Goal: Task Accomplishment & Management: Use online tool/utility

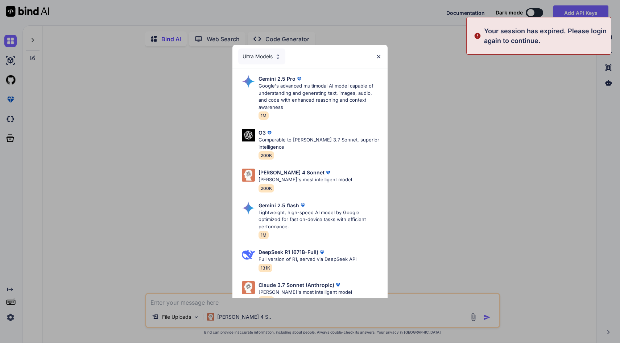
type textarea "x"
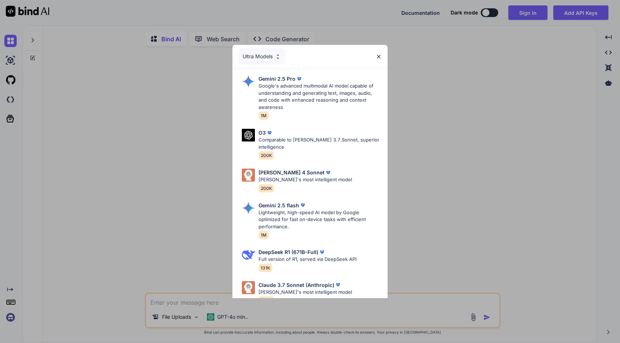
click at [271, 50] on div "Ultra Models" at bounding box center [261, 57] width 47 height 16
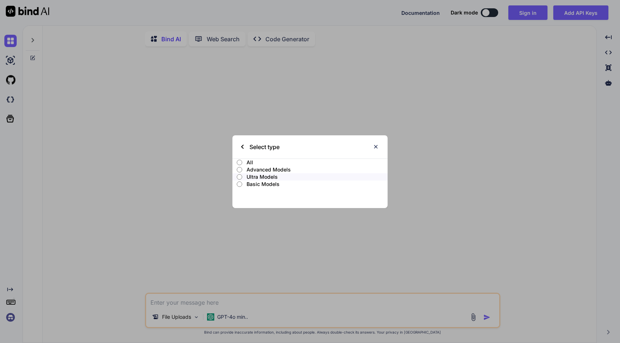
click at [249, 162] on p "All" at bounding box center [316, 162] width 141 height 7
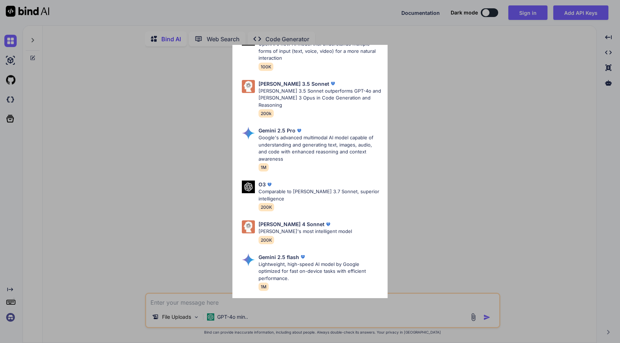
scroll to position [177, 0]
click at [301, 227] on p "[PERSON_NAME]'s most intelligent model" at bounding box center [304, 230] width 93 height 7
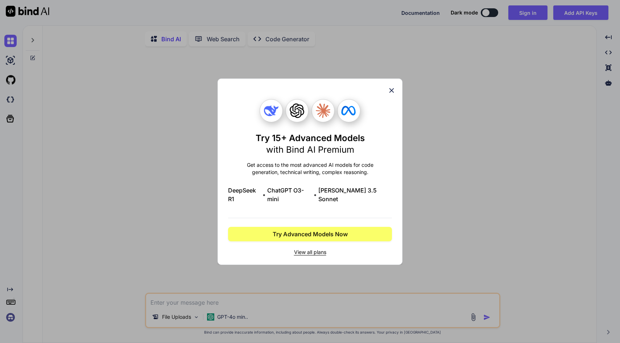
scroll to position [0, 0]
click at [392, 95] on icon at bounding box center [391, 91] width 8 height 8
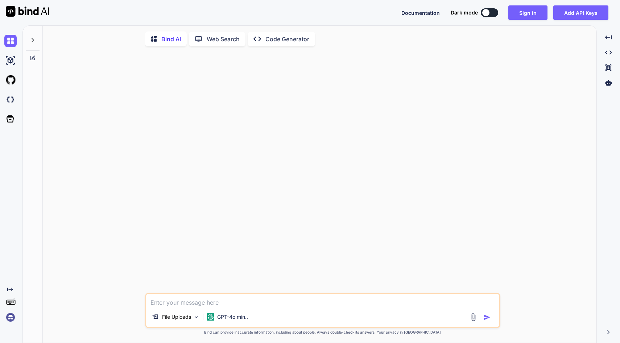
click at [9, 317] on img at bounding box center [10, 318] width 12 height 12
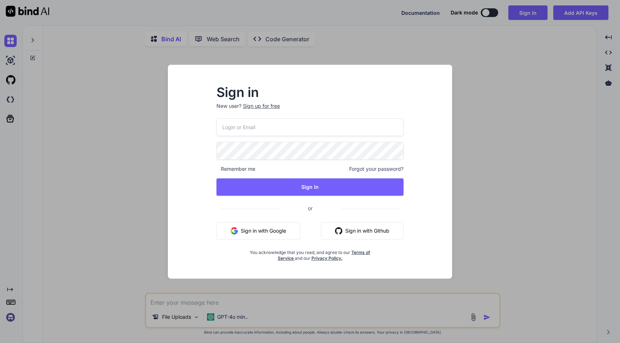
click at [272, 121] on input "email" at bounding box center [309, 127] width 187 height 18
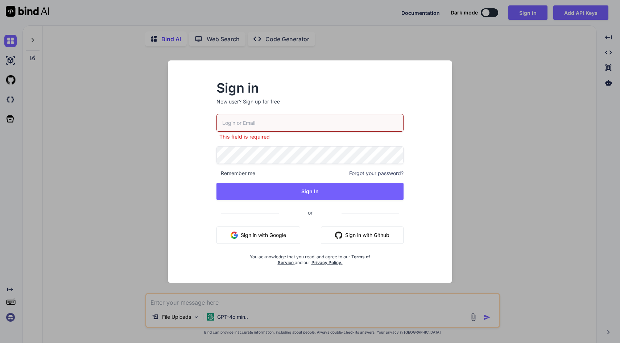
type input "info@maenomeri.jp"
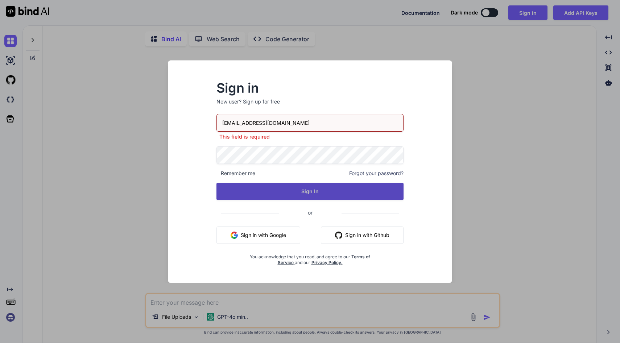
click at [311, 196] on button "Sign In" at bounding box center [309, 191] width 187 height 17
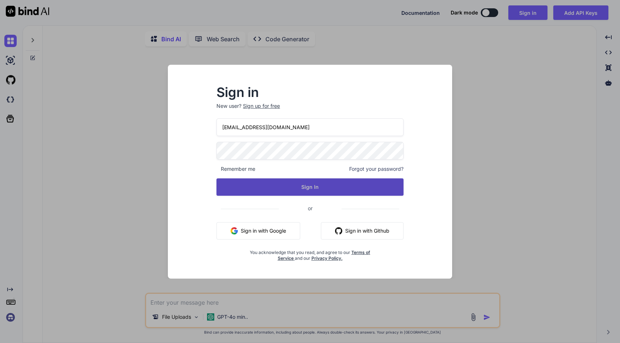
click at [313, 186] on button "Sign In" at bounding box center [309, 187] width 187 height 17
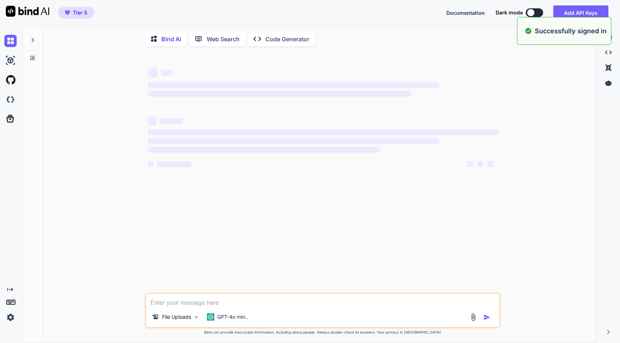
click at [270, 38] on p "Code Generator" at bounding box center [287, 39] width 44 height 9
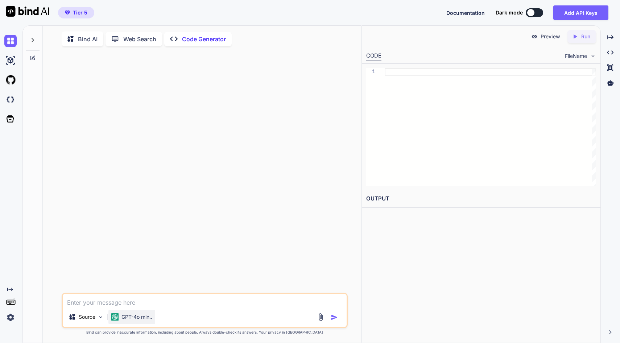
click at [143, 319] on p "GPT-4o min.." at bounding box center [136, 317] width 31 height 7
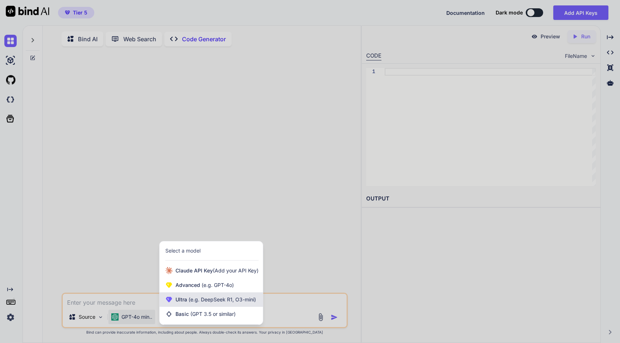
click at [223, 303] on span "(e.g. DeepSeek R1, O3-mini)" at bounding box center [221, 300] width 69 height 6
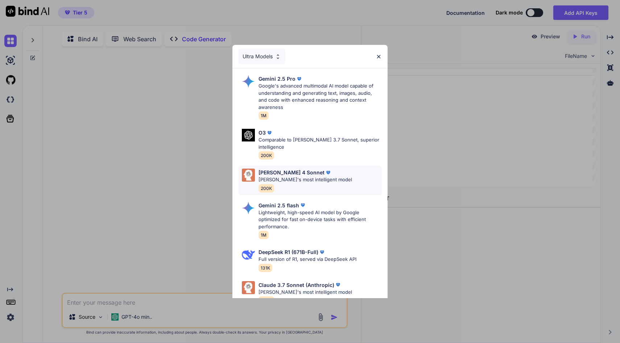
click at [285, 169] on p "[PERSON_NAME] 4 Sonnet" at bounding box center [291, 173] width 66 height 8
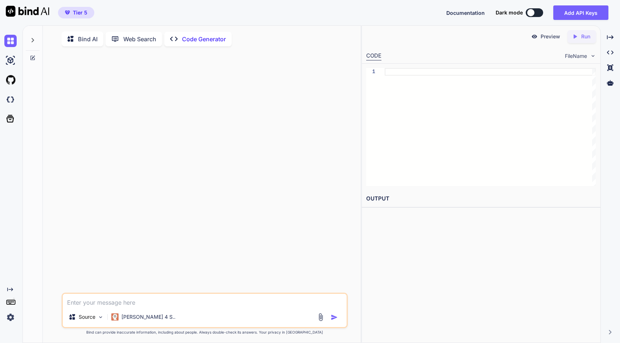
click at [124, 307] on textarea at bounding box center [205, 300] width 284 height 13
click at [120, 306] on textarea at bounding box center [205, 300] width 284 height 13
paste textarea "css 文字 色 半分 複数行"
drag, startPoint x: 79, startPoint y: 304, endPoint x: 61, endPoint y: 303, distance: 18.2
click at [61, 303] on div "css 文字 色 半分 複数行 Source Claude 4 S.. Created with Bind Always check its answers.…" at bounding box center [205, 198] width 312 height 292
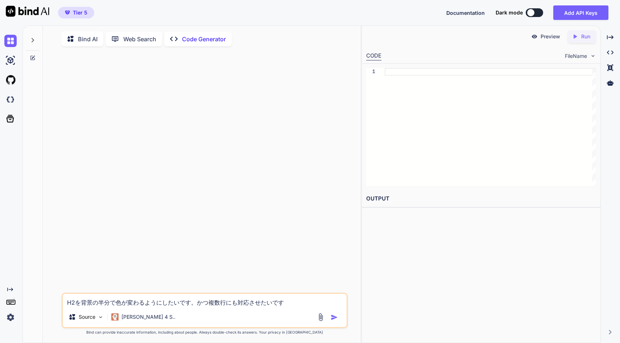
type textarea "H2を背景の半分で色が変わるようにしたいです。かつ複数行にも対応させたいです。"
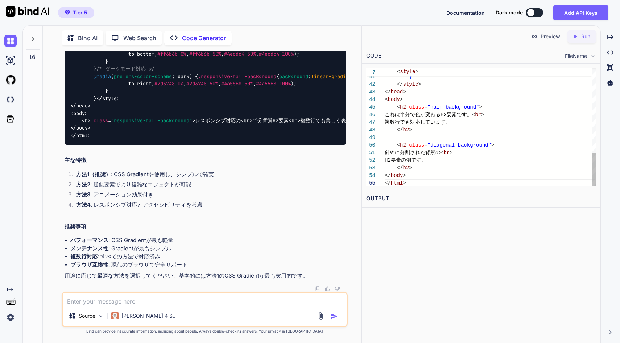
scroll to position [38, 0]
click at [576, 36] on icon "Created with Pixso." at bounding box center [574, 36] width 7 height 7
click at [425, 216] on link "https://app.onecompiler.com/43tr7xs5s_43tuqktc8" at bounding box center [395, 216] width 59 height 7
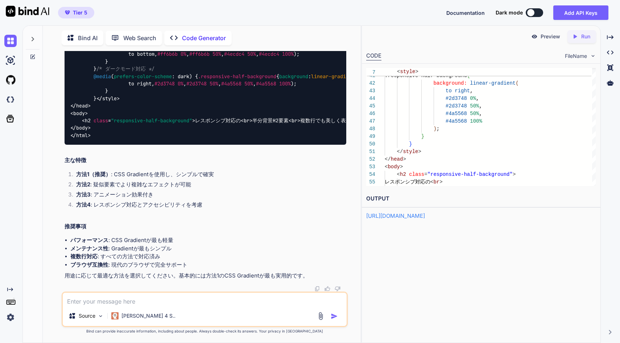
click at [542, 38] on p "Preview" at bounding box center [550, 36] width 20 height 7
click at [551, 34] on p "Preview" at bounding box center [550, 36] width 20 height 7
click at [212, 145] on div "<!DOCTYPE html > < html lang = "ja" > < head > < meta charset = "UTF-8" > < met…" at bounding box center [204, 54] width 281 height 182
click at [158, 304] on textarea at bounding box center [205, 299] width 284 height 13
type textarea "ち"
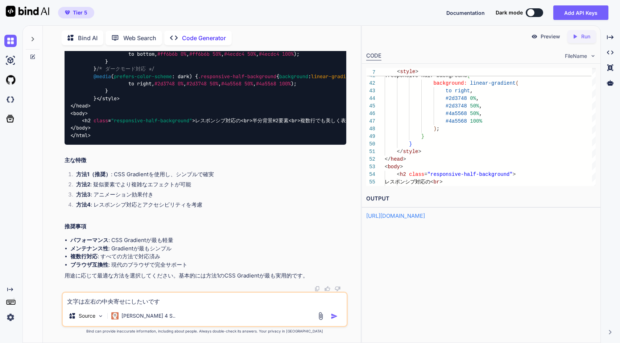
type textarea "文字は左右の中央寄せにしたいです。"
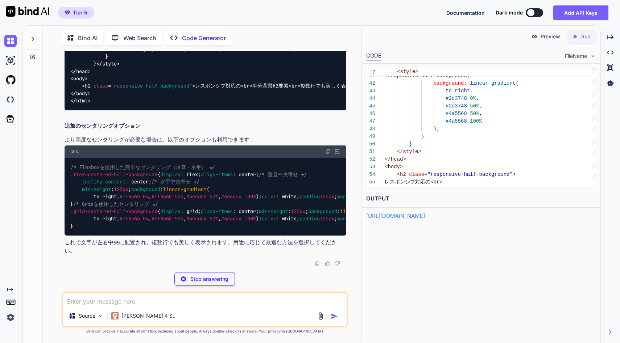
scroll to position [3972, 0]
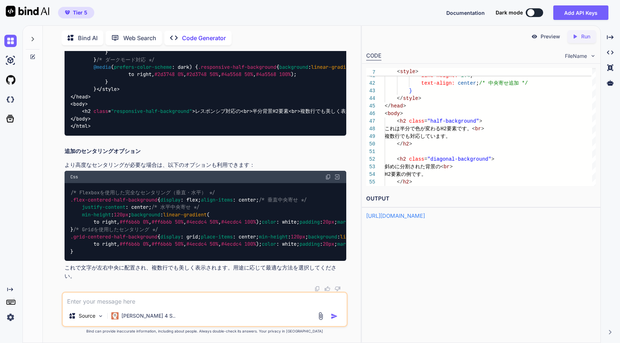
click at [551, 38] on p "Preview" at bounding box center [550, 36] width 20 height 7
click at [589, 41] on div "Created with Pixso. Run" at bounding box center [581, 36] width 29 height 13
click at [425, 218] on link "https://app.onecompiler.com/43tr7xput_43tuqq8vk" at bounding box center [395, 216] width 59 height 7
click at [195, 301] on textarea at bounding box center [205, 299] width 284 height 13
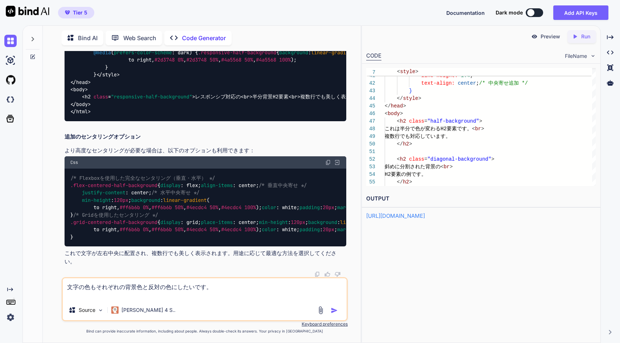
type textarea "文字の色もそれぞれの背景色と反対の色にしたいです。"
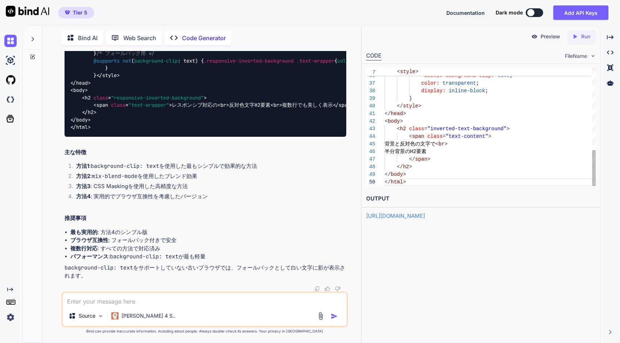
scroll to position [0, 0]
click at [549, 39] on p "Preview" at bounding box center [550, 36] width 20 height 7
click at [573, 34] on icon "Created with Pixso." at bounding box center [574, 36] width 7 height 7
click at [425, 218] on link "https://app.onecompiler.com/43tr7xj6t_43tuqtq36" at bounding box center [395, 216] width 59 height 7
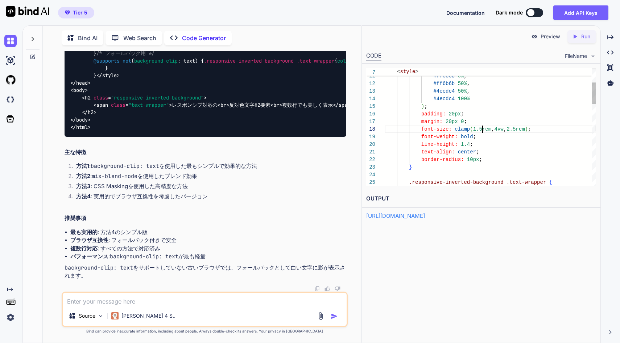
scroll to position [61, 0]
click at [482, 129] on div ") ; #4ecdc4 100% #4ecdc4 50% , #ff6b6b 50% , #ff6b6b 0% , to right , padding: 2…" at bounding box center [489, 312] width 211 height 647
drag, startPoint x: 482, startPoint y: 129, endPoint x: 473, endPoint y: 128, distance: 9.1
click at [473, 128] on div ") ; #4ecdc4 100% #4ecdc4 50% , #ff6b6b 50% , #ff6b6b 0% , to right , padding: 2…" at bounding box center [489, 312] width 211 height 647
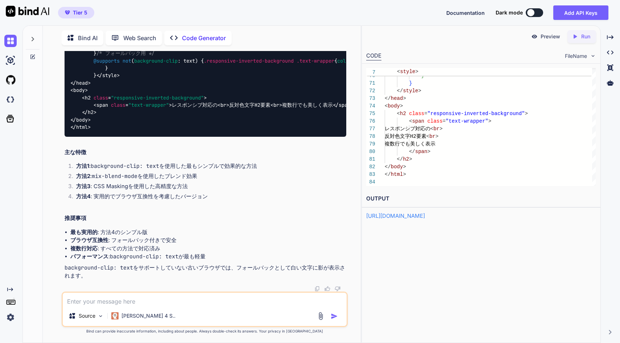
click at [578, 41] on div "Created with Pixso. Run" at bounding box center [581, 36] width 29 height 13
click at [425, 217] on link "https://app.onecompiler.com/43tr7xuer_43tuqv8m3" at bounding box center [395, 216] width 59 height 7
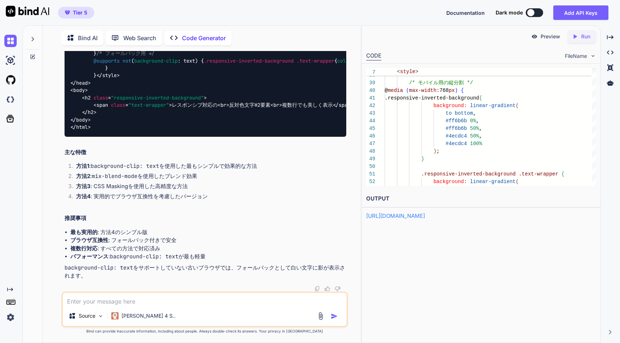
click at [576, 36] on icon "Created with Pixso." at bounding box center [574, 36] width 7 height 7
click at [556, 38] on p "Preview" at bounding box center [550, 36] width 20 height 7
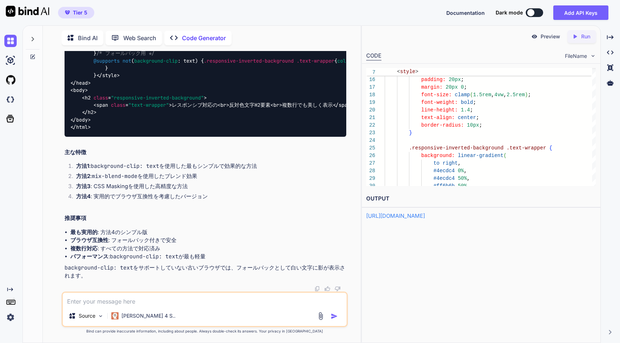
click at [573, 34] on icon "Created with Pixso." at bounding box center [574, 36] width 7 height 7
click at [425, 218] on link "https://app.onecompiler.com/43tr7xput_43tuqx7gb" at bounding box center [395, 216] width 59 height 7
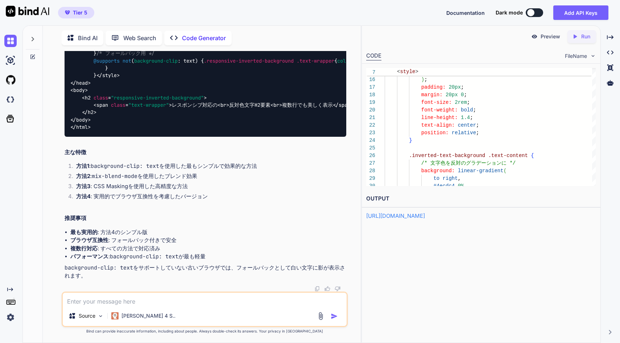
click at [584, 41] on div "Created with Pixso. Run" at bounding box center [581, 36] width 29 height 13
click at [425, 218] on link "https://app.onecompiler.com/43tr7xfu7_43tuqy6fe" at bounding box center [395, 216] width 59 height 7
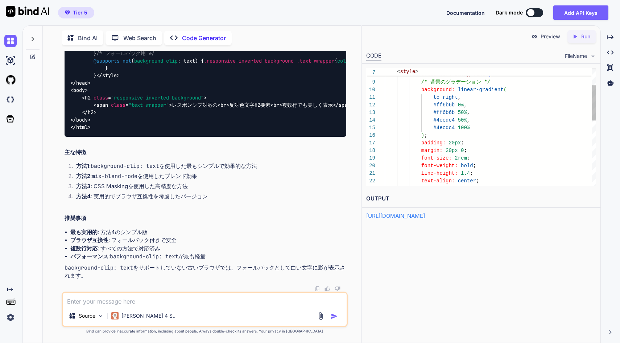
scroll to position [68, 0]
click at [455, 155] on div "position: relative ; text-align: center ; line-height: 1.4 ; font-weight: bold …" at bounding box center [489, 208] width 211 height 396
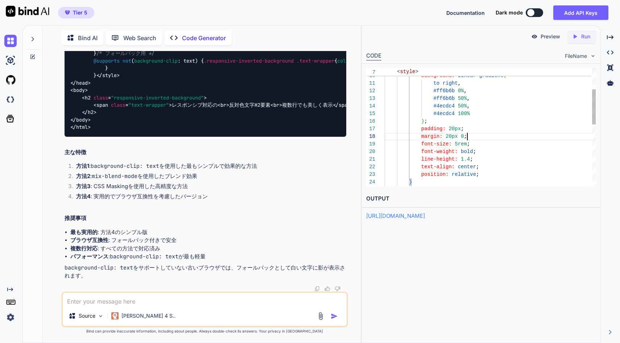
click at [515, 135] on div "position: relative ; text-align: center ; line-height: 1.4 ; font-weight: bold …" at bounding box center [489, 194] width 211 height 396
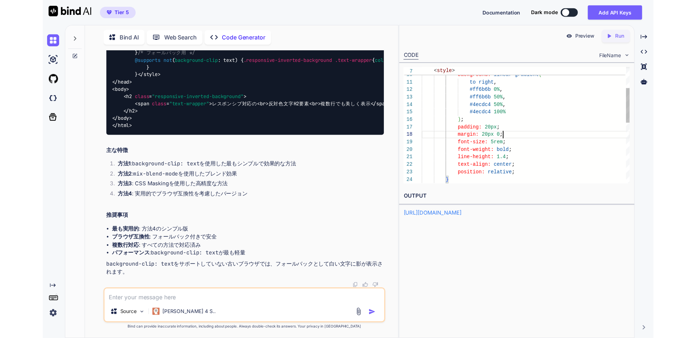
scroll to position [61, 0]
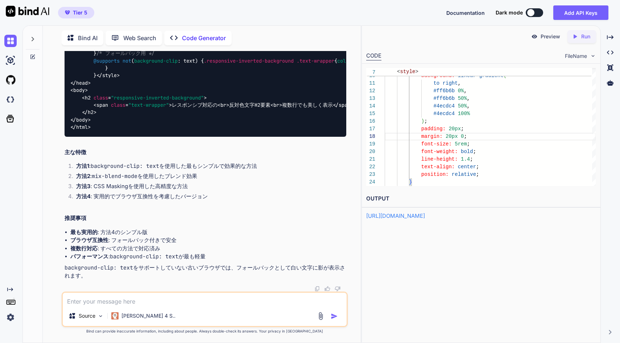
type textarea "background: linear-gradient( to right, #ff6b6b 0%, #ff6b6b 50%, #4ecdc4 50%, #4…"
click at [580, 35] on icon "Created with Pixso." at bounding box center [575, 36] width 9 height 7
click at [425, 218] on link "https://app.onecompiler.com/43tr7xps4_43tuqz29x" at bounding box center [395, 216] width 59 height 7
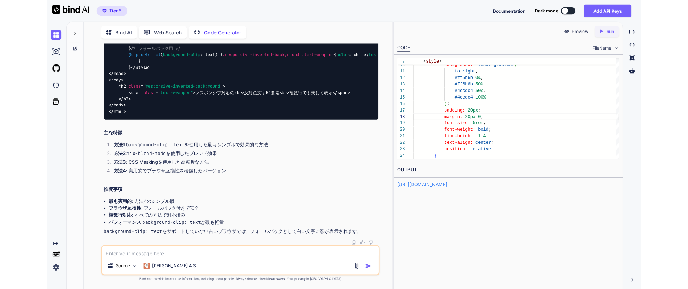
scroll to position [4625, 0]
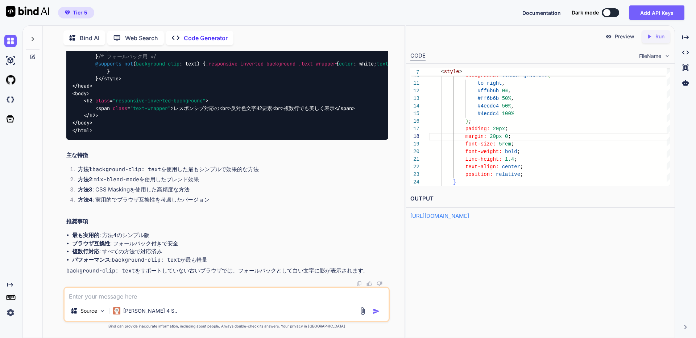
drag, startPoint x: 108, startPoint y: 170, endPoint x: 164, endPoint y: 171, distance: 55.5
copy span "color : transparent;"
drag, startPoint x: 161, startPoint y: 171, endPoint x: 129, endPoint y: 172, distance: 32.6
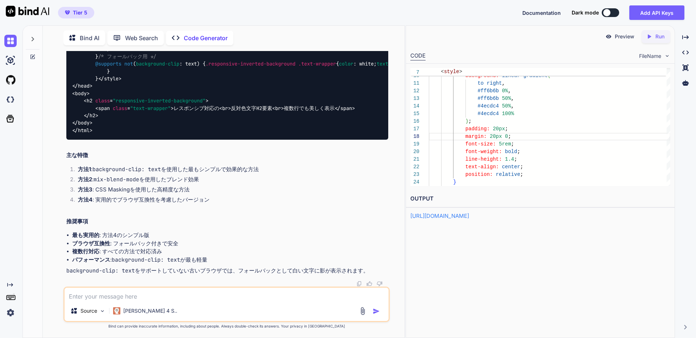
copy span "transparent"
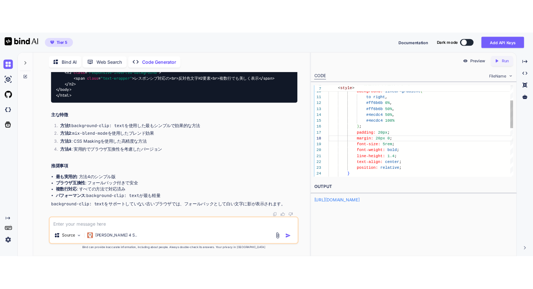
scroll to position [76, 0]
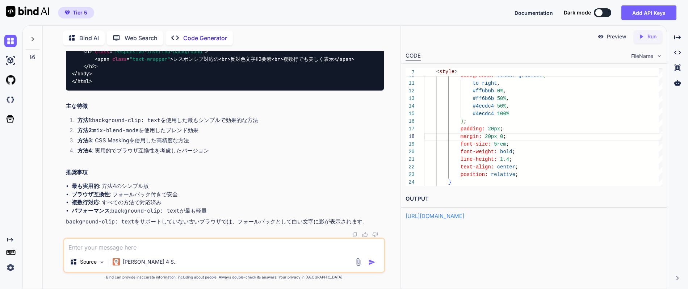
copy span "transparent"
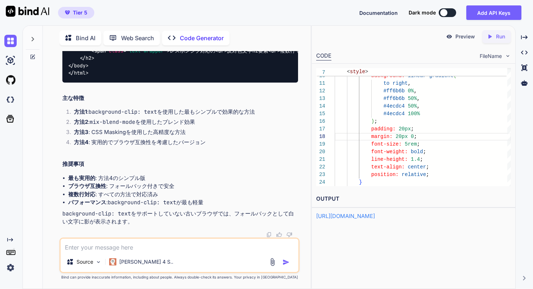
scroll to position [0, 0]
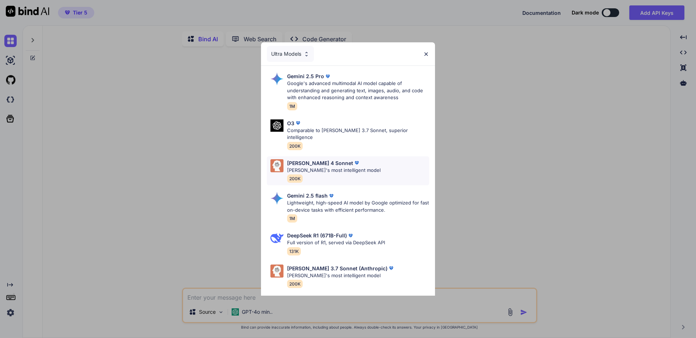
click at [320, 176] on div "[PERSON_NAME] 4 Sonnet [PERSON_NAME]'s most intelligent model 200K" at bounding box center [348, 171] width 162 height 29
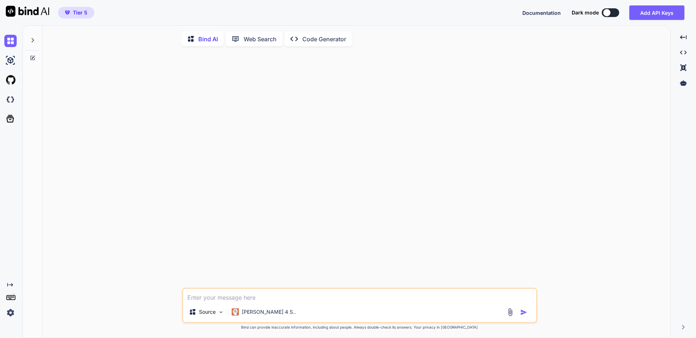
click at [33, 43] on icon at bounding box center [33, 40] width 6 height 6
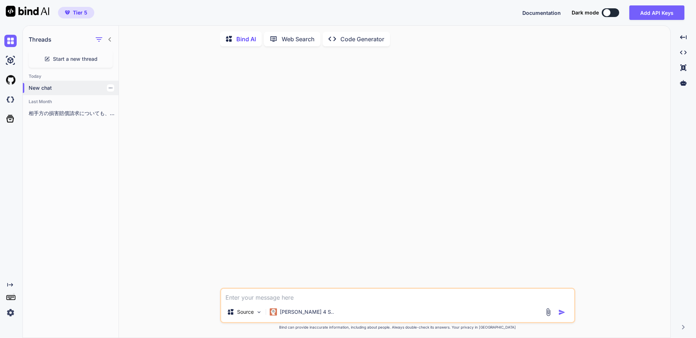
click at [81, 87] on p "New chat" at bounding box center [74, 87] width 90 height 7
click at [86, 60] on span "Start a new thread" at bounding box center [75, 58] width 45 height 7
click at [344, 35] on p "Code Generator" at bounding box center [362, 39] width 44 height 9
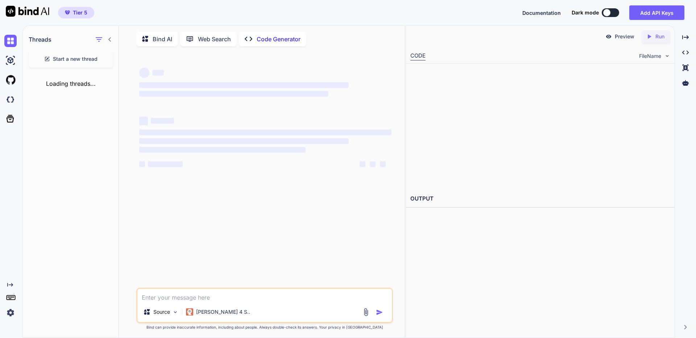
click at [333, 42] on div "Bind AI Web Search Created with Pixso. Code Generator" at bounding box center [255, 39] width 238 height 15
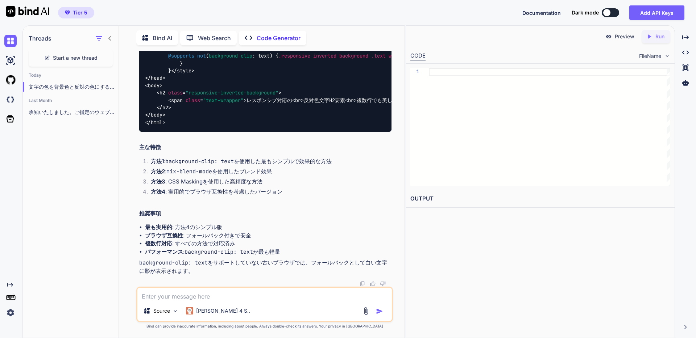
scroll to position [4388, 0]
click at [87, 58] on span "Start a new thread" at bounding box center [75, 57] width 45 height 7
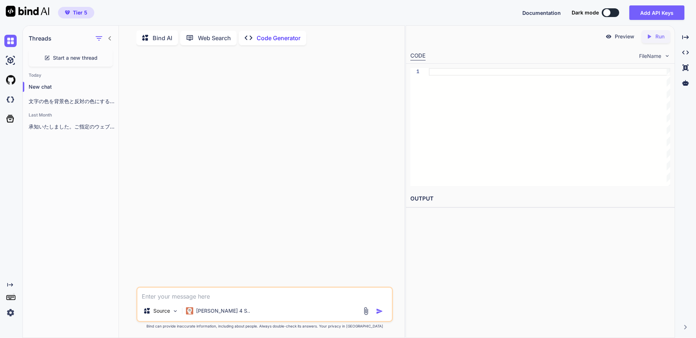
click at [213, 300] on textarea at bounding box center [264, 294] width 254 height 13
click at [201, 299] on textarea at bounding box center [264, 294] width 254 height 13
type textarea "x"
type textarea "ｇ"
type textarea "x"
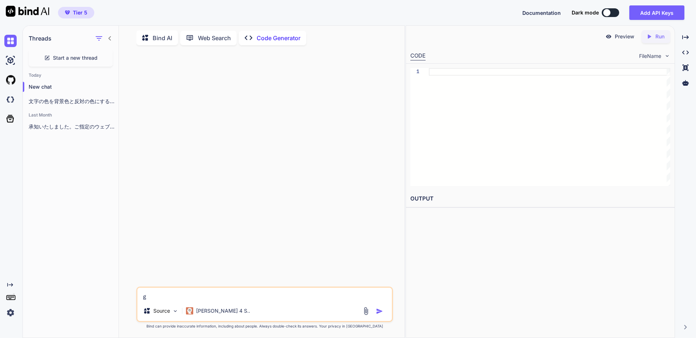
type textarea "が"
type textarea "x"
type textarea "がｍ"
type textarea "x"
type textarea "がめ"
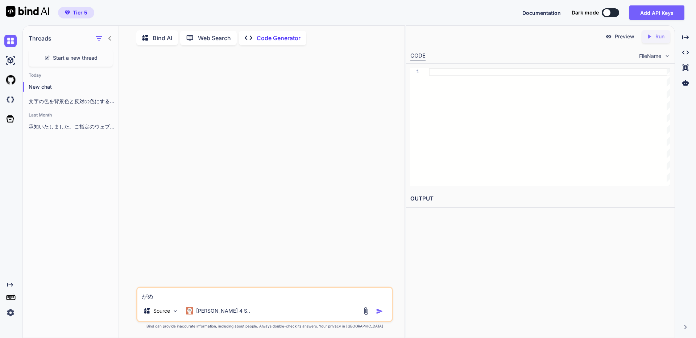
type textarea "x"
type textarea "がめｎ"
type textarea "x"
type textarea "がめん"
type textarea "x"
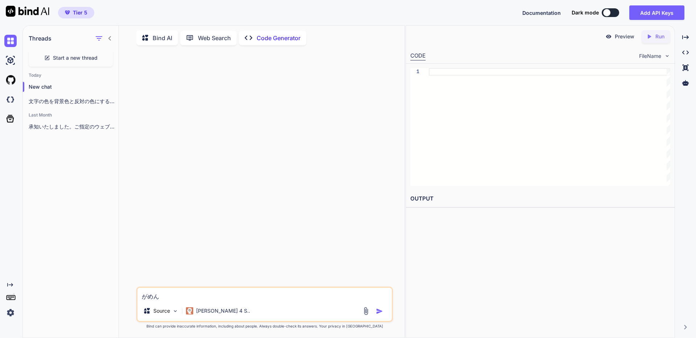
type textarea "がめんい"
type textarea "x"
type textarea "がめんいｐ"
type textarea "x"
type textarea "がめんいっｐ"
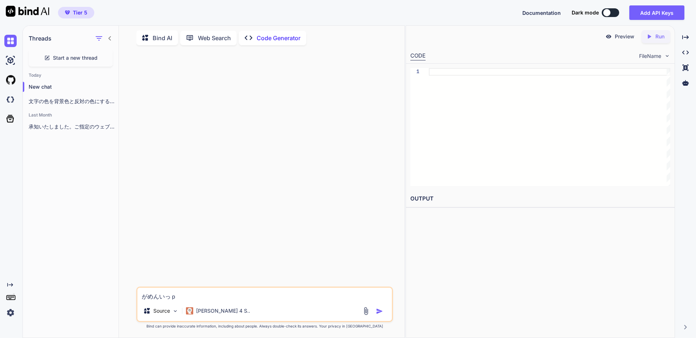
type textarea "x"
type textarea "がめんいっぱ"
type textarea "x"
type textarea "がめんいっぱい"
type textarea "x"
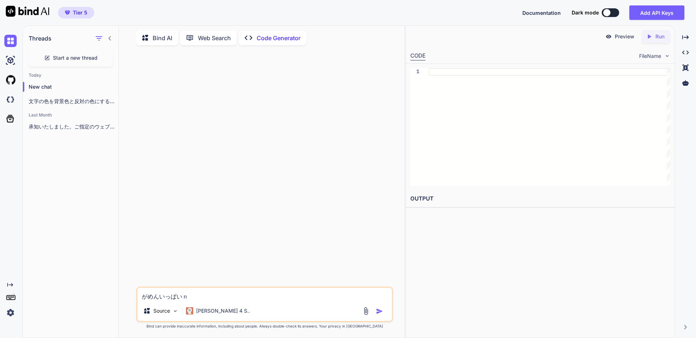
type textarea "がめんいっぱいの"
type textarea "x"
type textarea "画面いっぱいの"
type textarea "x"
type textarea "画面いっぱいのｓ"
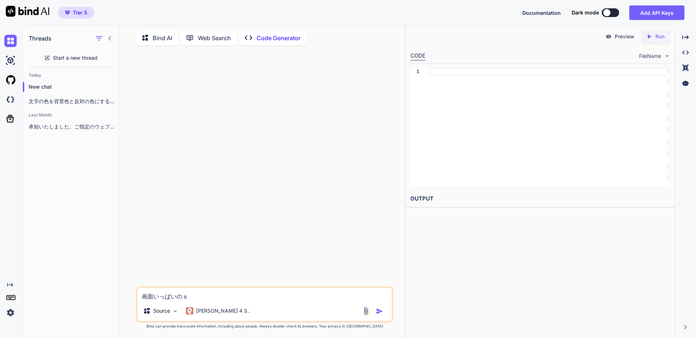
type textarea "x"
type textarea "画面いっぱいのさ"
type textarea "x"
type textarea "画面いっぱいのさい"
type textarea "x"
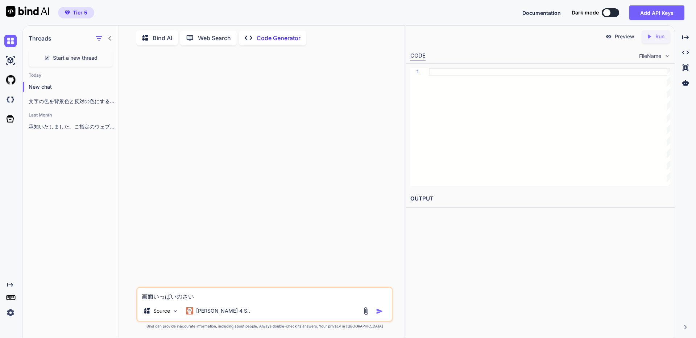
type textarea "画面いっぱいのさいｚ"
type textarea "x"
type textarea "画面いっぱいのさいず"
type textarea "x"
type textarea "画面いっぱいのサイズ"
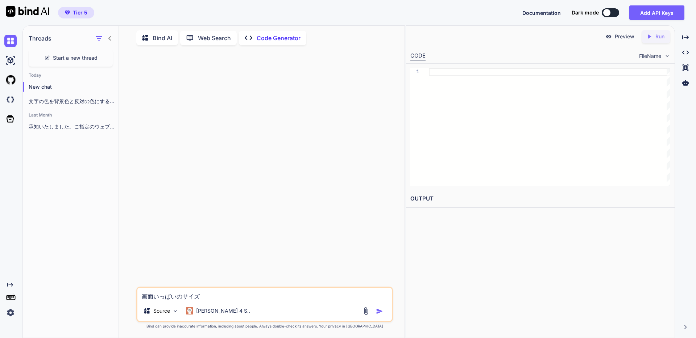
type textarea "x"
type textarea "画面いっぱいのサイズｎ"
type textarea "x"
type textarea "画面いっぱいのサイズに"
type textarea "x"
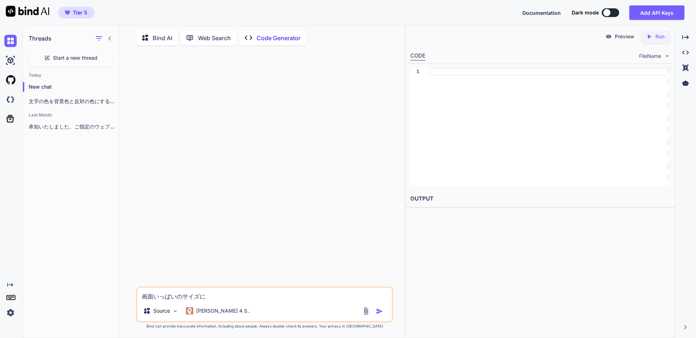
type textarea "画面いっぱいのサイズにｈ"
type textarea "x"
type textarea "画面いっぱいのサイズにｈｙ"
type textarea "x"
type textarea "画面いっぱいのサイズにひょ"
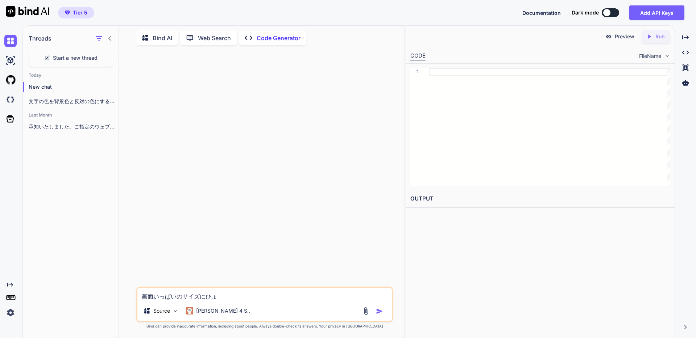
type textarea "x"
type textarea "画面いっぱいのサイズにひょう"
type textarea "x"
type textarea "画面いっぱいのサイズにひょうｊ"
type textarea "x"
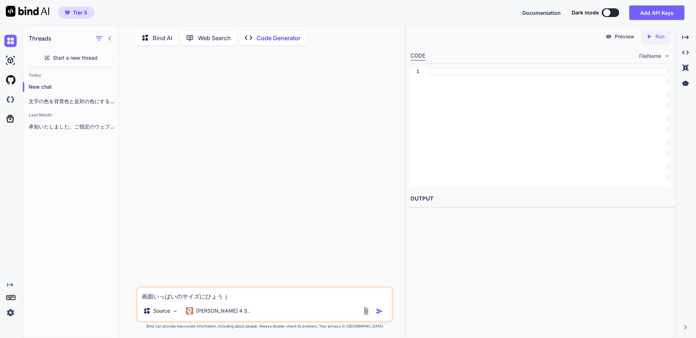
type textarea "画面いっぱいのサイズにひょうじ"
type textarea "x"
type textarea "画面いっぱいのサイズに表示"
type textarea "x"
type textarea "画面いっぱいのサイズに表示ｓ"
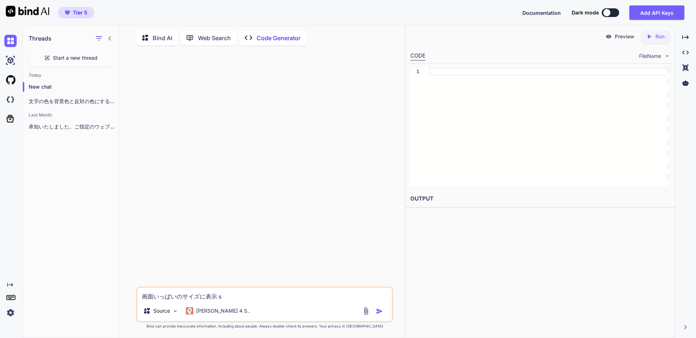
type textarea "x"
type textarea "画面いっぱいのサイズに表示さ"
type textarea "x"
type textarea "画面いっぱいのサイズに表示さｒ"
type textarea "x"
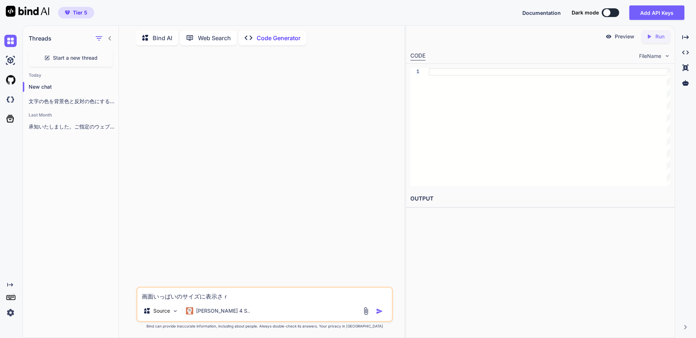
type textarea "画面いっぱいのサイズに表示され"
type textarea "x"
type textarea "画面いっぱいのサイズに表示されｒ"
type textarea "x"
type textarea "画面いっぱいのサイズに表示される"
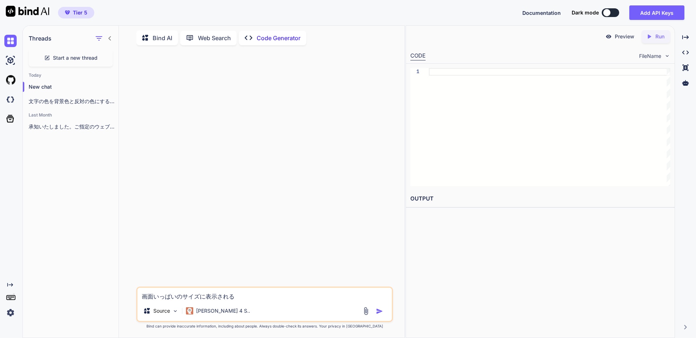
type textarea "x"
type textarea "画面いっぱいのサイズに表示されるｆ"
type textarea "x"
type textarea "画面いっぱいのサイズに表示されるふぉ"
type textarea "x"
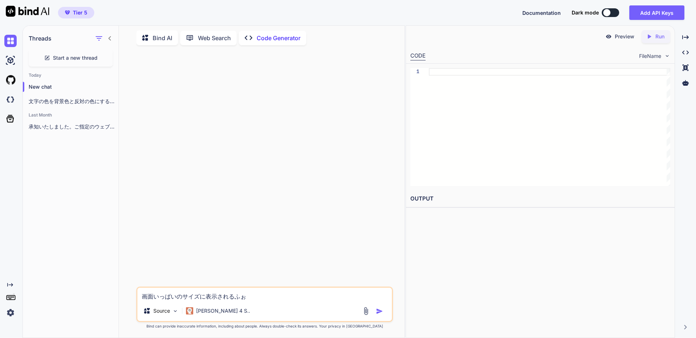
type textarea "画面いっぱいのサイズに表示されるふぉｎ"
type textarea "x"
type textarea "画面いっぱいのサイズに表示されるふぉん"
type textarea "x"
type textarea "画面いっぱいのサイズに表示されるふぉ"
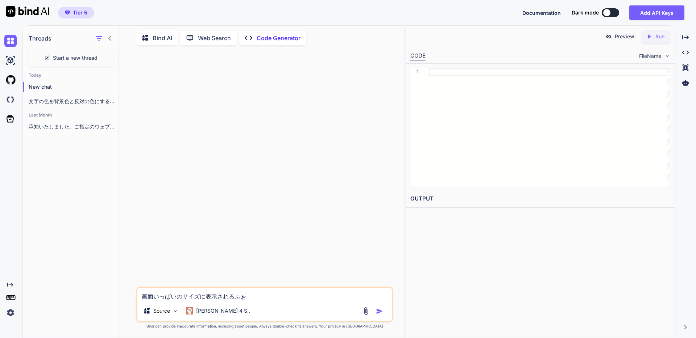
type textarea "x"
type textarea "画面いっぱいのサイズに表示されるふ"
type textarea "x"
type textarea "画面いっぱいのサイズに表示される"
type textarea "x"
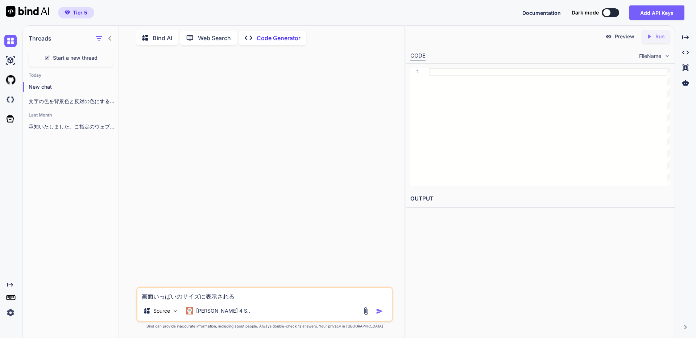
type textarea "画面いっぱいのサイズに表示されるｍ"
type textarea "x"
type textarea "画面いっぱいのサイズに表示されるも"
type textarea "x"
type textarea "画面いっぱいのサイズに表示されるもｊ"
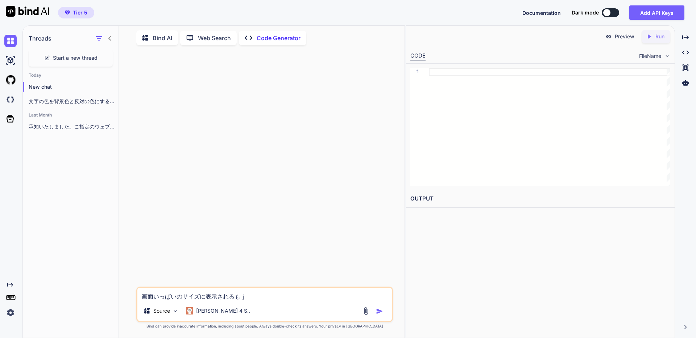
type textarea "x"
type textarea "画面いっぱいのサイズに表示されるもじ"
type textarea "x"
type textarea "画面いっぱいのサイズに表示される文字"
type textarea "x"
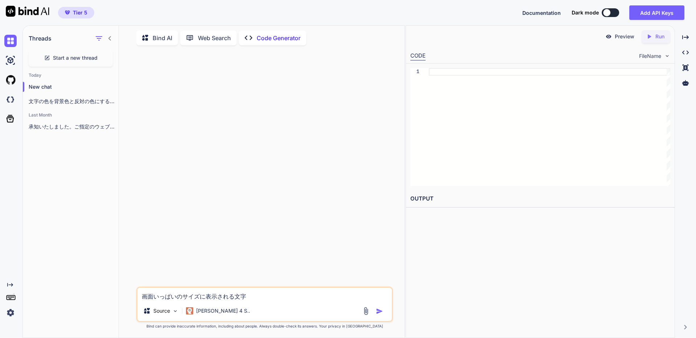
type textarea "画面いっぱいのサイズに表示される文字ｗ"
type textarea "x"
type textarea "画面いっぱいのサイズに表示される文字を"
type textarea "x"
type textarea "画面いっぱいのサイズに表示される文字をｓ"
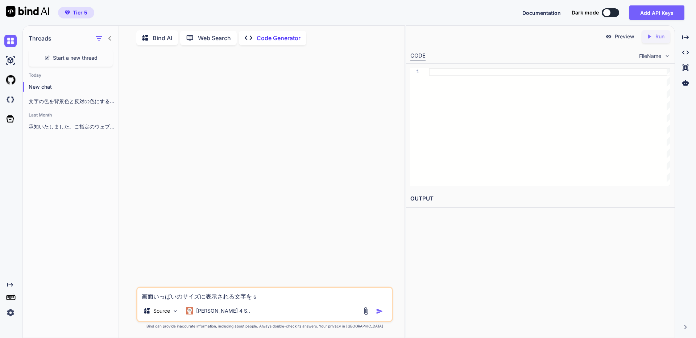
type textarea "x"
type textarea "画面いっぱいのサイズに表示される文字をさ"
type textarea "x"
type textarea "画面いっぱいのサイズに表示される文字をさｋ"
type textarea "x"
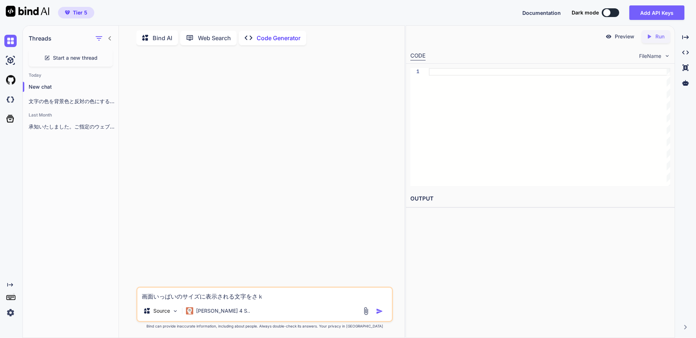
type textarea "画面いっぱいのサイズに表示される文字をさく"
type textarea "x"
type textarea "画面いっぱいのサイズに表示される文字をさくｓ"
type textarea "x"
type textarea "画面いっぱいのサイズに表示される文字をさくせ"
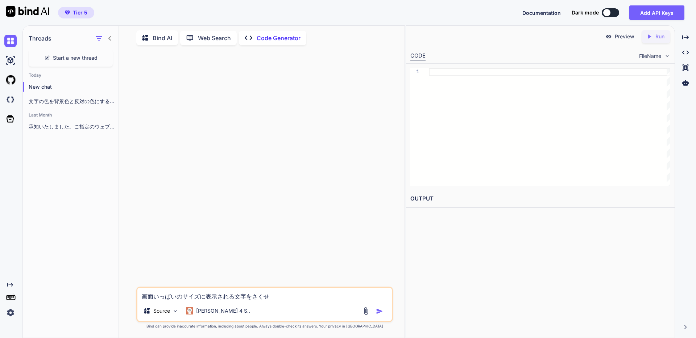
type textarea "x"
type textarea "画面いっぱいのサイズに表示される文字をさくせい"
type textarea "x"
type textarea "画面いっぱいのサイズに表示される文字を作成"
type textarea "x"
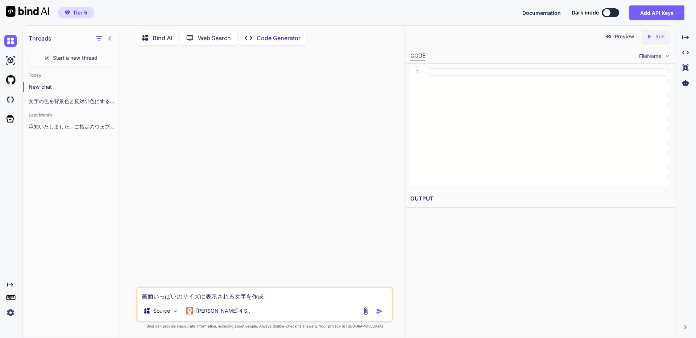
type textarea "画面いっぱいのサイズに表示される文字を作成ｓ"
type textarea "x"
type textarea "画面いっぱいのサイズに表示される文字を作成ｓｈ"
type textarea "x"
type textarea "画面いっぱいのサイズに表示される文字を作成しｔ"
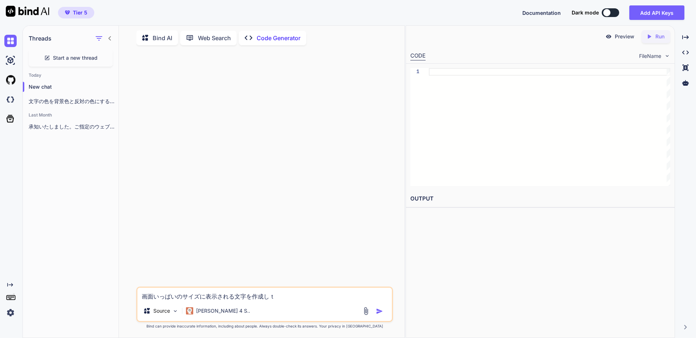
type textarea "x"
type textarea "画面いっぱいのサイズに表示される文字を作成した"
type textarea "x"
type textarea "画面いっぱいのサイズに表示される文字を作成したい"
type textarea "x"
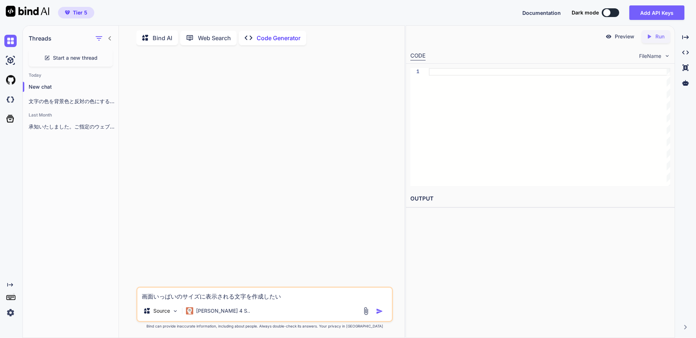
type textarea "画面いっぱいのサイズに表示される文字を作成したい。"
type textarea "x"
type textarea "画面いっぱいのサイズに表示される文字を作成したい。"
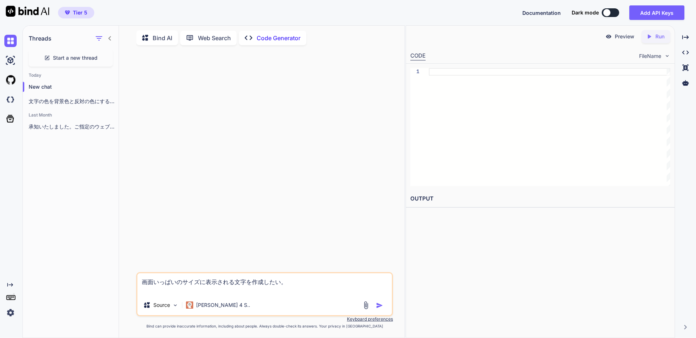
type textarea "x"
type textarea "画面いっぱいのサイズに表示される文字を作成したい。"
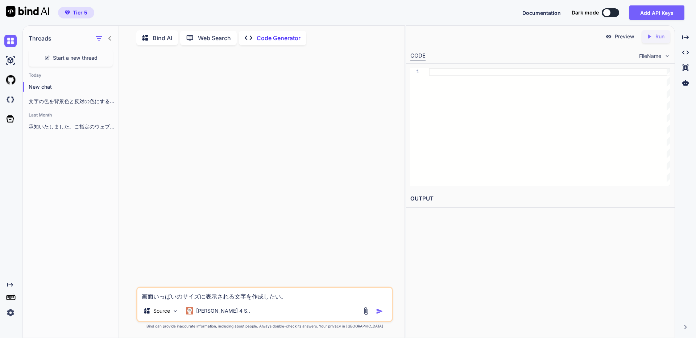
type textarea "x"
type textarea "ｍ画面いっぱいのサイズに表示される文字を作成したい。"
type textarea "x"
type textarea "も画面いっぱいのサイズに表示される文字を作成したい。"
type textarea "x"
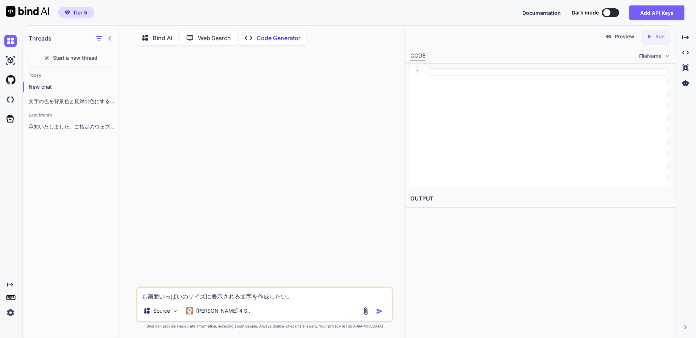
type textarea "画面いっぱいのサイズに表示される文字を作成したい。"
type textarea "x"
type textarea "ｄ画面いっぱいのサイズに表示される文字を作成したい。"
type textarea "x"
type textarea "ｄｈ画面いっぱいのサイズに表示される文字を作成したい。"
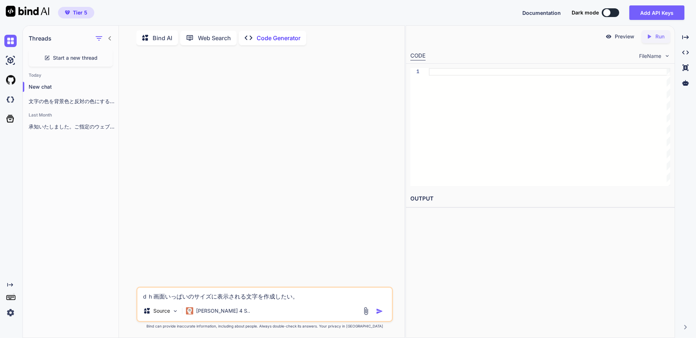
type textarea "x"
type textarea "でぃ画面いっぱいのサイズに表示される文字を作成したい。"
type textarea "x"
type textarea "でぃｓ画面いっぱいのサイズに表示される文字を作成したい。"
type textarea "x"
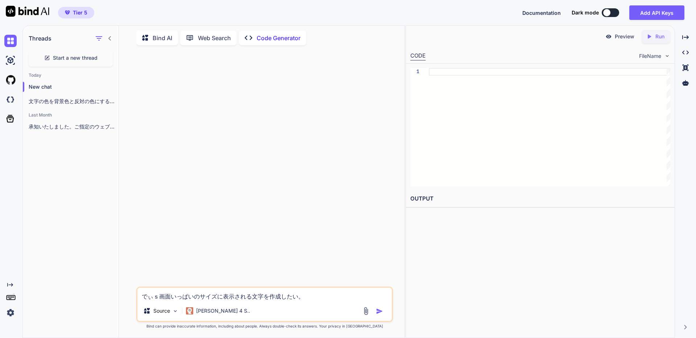
type textarea "でぃす画面いっぱいのサイズに表示される文字を作成したい。"
type textarea "x"
type textarea "でぃすｐ画面いっぱいのサイズに表示される文字を作成したい。"
type textarea "x"
type textarea "でぃすぷ画面いっぱいのサイズに表示される文字を作成したい。"
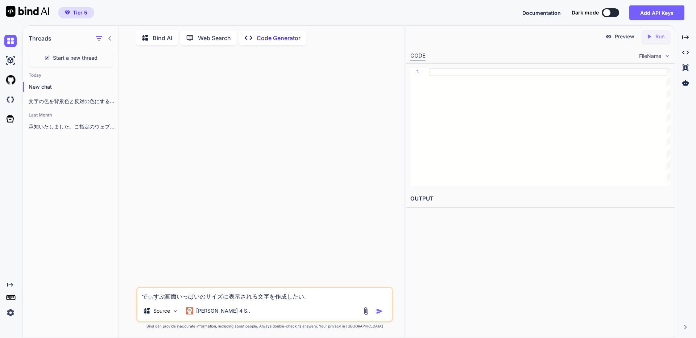
type textarea "x"
type textarea "でぃすぷｒ画面いっぱいのサイズに表示される文字を作成したい。"
type textarea "x"
type textarea "でぃすぷれ画面いっぱいのサイズに表示される文字を作成したい。"
type textarea "x"
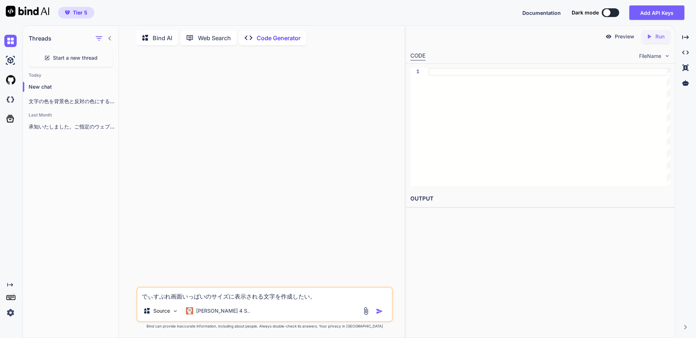
type textarea "でぃすぷれい画面いっぱいのサイズに表示される文字を作成したい。"
type textarea "x"
type textarea "ディスプレイ画面いっぱいのサイズに表示される文字を作成したい。"
type textarea "x"
type textarea "ディスプレイｓ画面いっぱいのサイズに表示される文字を作成したい。"
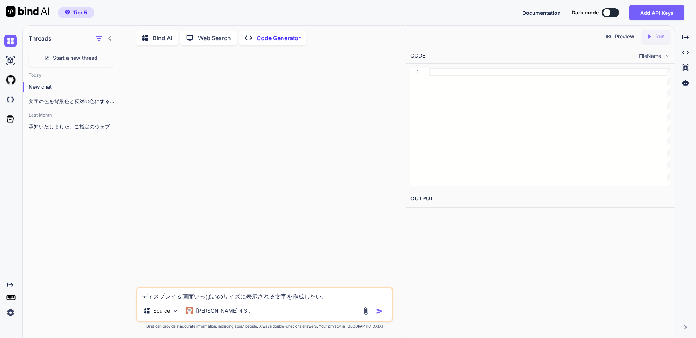
type textarea "x"
type textarea "ディスプレイさい画面いっぱいのサイズに表示される文字を作成したい。"
type textarea "x"
type textarea "ディスプレイさいｚ画面いっぱいのサイズに表示される文字を作成したい。"
type textarea "x"
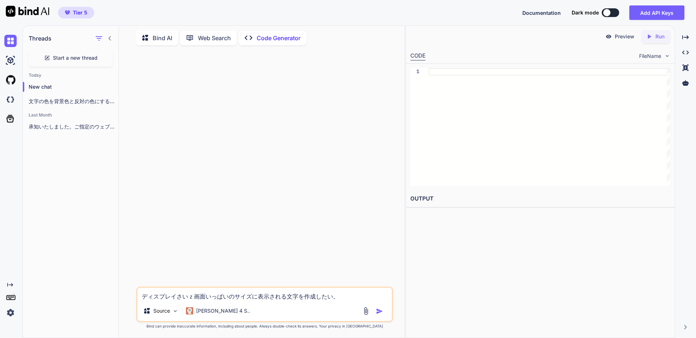
type textarea "ディスプレイさいず画面いっぱいのサイズに表示される文字を作成したい。"
type textarea "x"
type textarea "ディスプレイさいずｎ画面いっぱいのサイズに表示される文字を作成したい。"
type textarea "x"
type textarea "ディスプレイさいずに画面いっぱいのサイズに表示される文字を作成したい。"
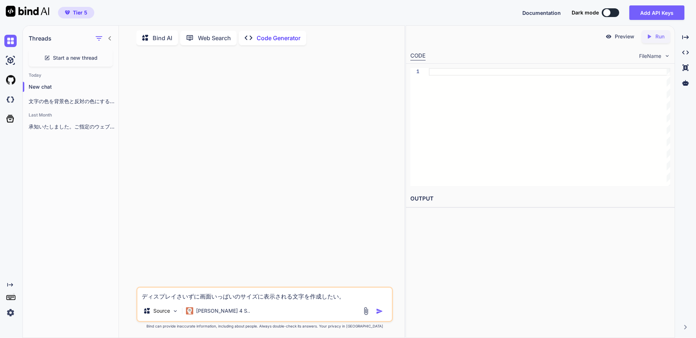
type textarea "x"
type textarea "ディスプレイサイズに画面いっぱいのサイズに表示される文字を作成したい。"
type textarea "x"
type textarea "ディスプレイサイズにあ画面いっぱいのサイズに表示される文字を作成したい。"
type textarea "x"
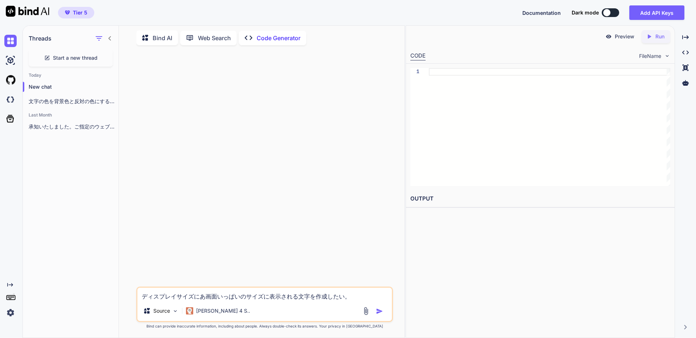
type textarea "ディスプレイサイズにあｗ画面いっぱいのサイズに表示される文字を作成したい。"
type textarea "x"
type textarea "ディスプレイサイズにあわ画面いっぱいのサイズに表示される文字を作成したい。"
type textarea "x"
type textarea "ディスプレイサイズにあわｓ画面いっぱいのサイズに表示される文字を作成したい。"
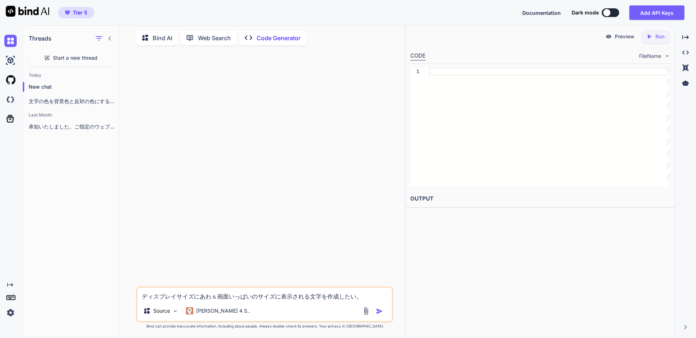
type textarea "x"
type textarea "ディスプレイサイズにあわせ画面いっぱいのサイズに表示される文字を作成したい。"
type textarea "x"
type textarea "ディスプレイサイズにあわせｔ画面いっぱいのサイズに表示される文字を作成したい。"
type textarea "x"
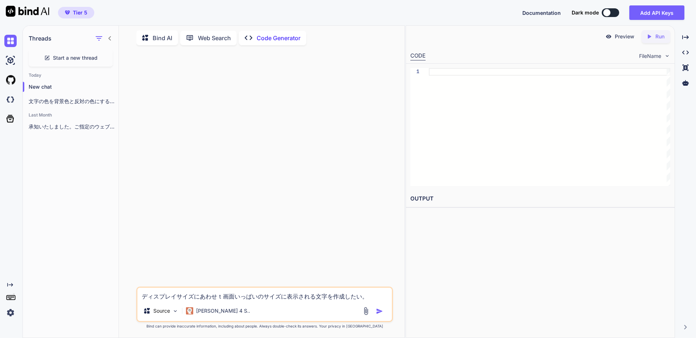
type textarea "ディスプレイサイズにあわせて画面いっぱいのサイズに表示される文字を作成したい。"
type textarea "x"
type textarea "ディスプレイサイズに合わせて画面いっぱいのサイズに表示される文字を作成したい。"
type textarea "x"
type textarea "ディスプレイサイズに合わせてｋ画面いっぱいのサイズに表示される文字を作成したい。"
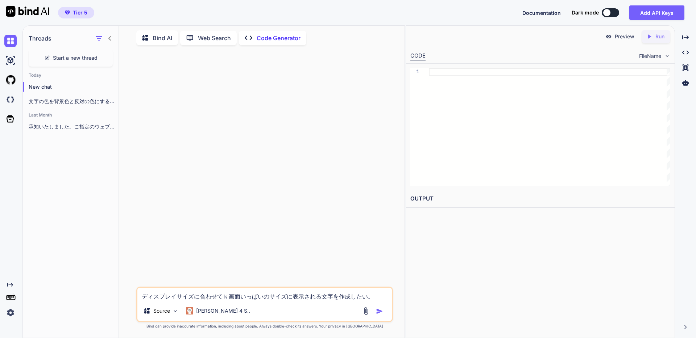
type textarea "x"
type textarea "ディスプレイサイズに合わせてか画面いっぱいのサイズに表示される文字を作成したい。"
type textarea "x"
type textarea "ディスプレイサイズに合わせてかｈ画面いっぱいのサイズに表示される文字を作成したい。"
type textarea "x"
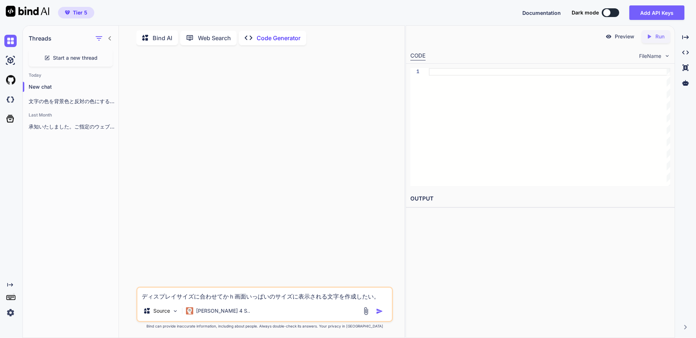
type textarea "ディスプレイサイズに合わせてかへ画面いっぱいのサイズに表示される文字を作成したい。"
type textarea "x"
type textarea "ディスプレイサイズに合わせてかへｎ画面いっぱいのサイズに表示される文字を作成したい。"
type textarea "x"
type textarea "ディスプレイサイズに合わせてかへん画面いっぱいのサイズに表示される文字を作成したい。"
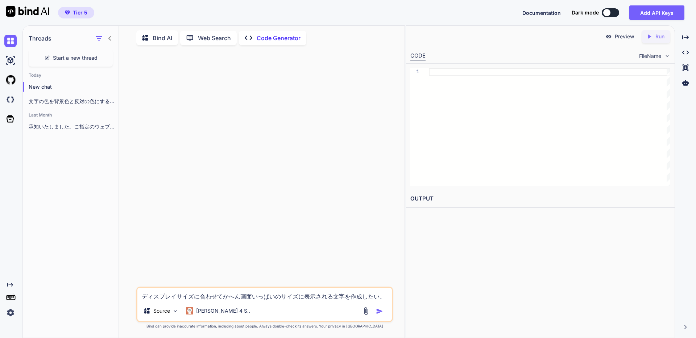
type textarea "x"
type textarea "ディスプレイサイズに合わせてかへんｓ画面いっぱいのサイズに表示される文字を作成したい。"
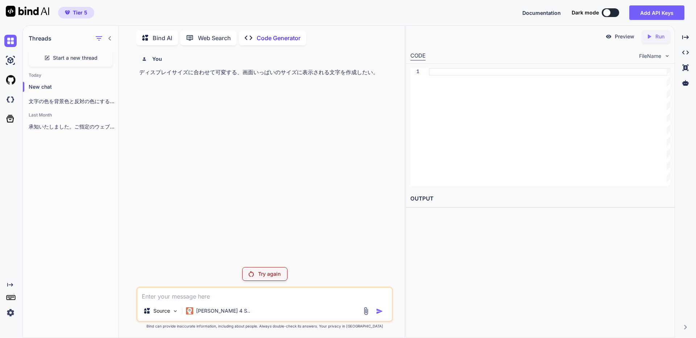
click at [264, 276] on p "Try again" at bounding box center [269, 274] width 22 height 7
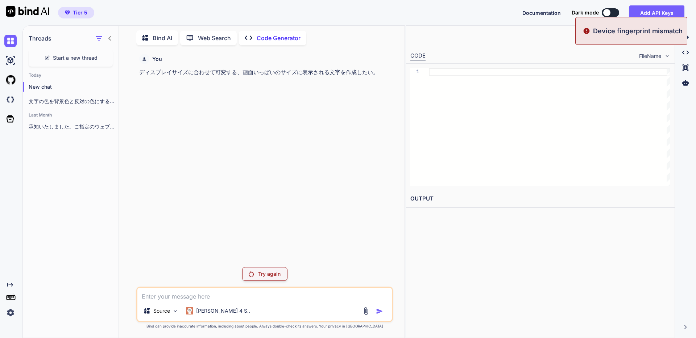
click at [273, 272] on p "Try again" at bounding box center [269, 274] width 22 height 7
click at [270, 271] on p "Try again" at bounding box center [269, 274] width 22 height 7
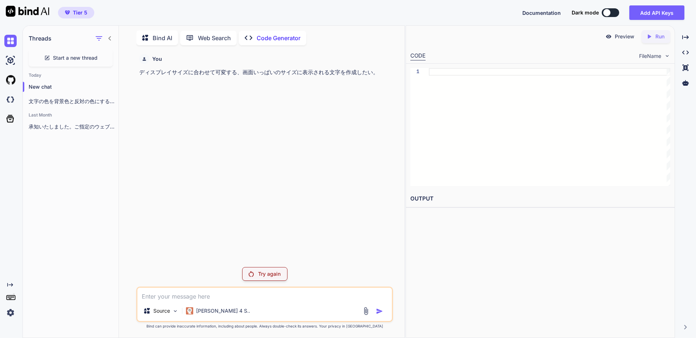
click at [234, 70] on p "ディスプレイサイズに合わせて可変する、画面いっぱいのサイズに表示される文字を作成したい。" at bounding box center [265, 72] width 252 height 8
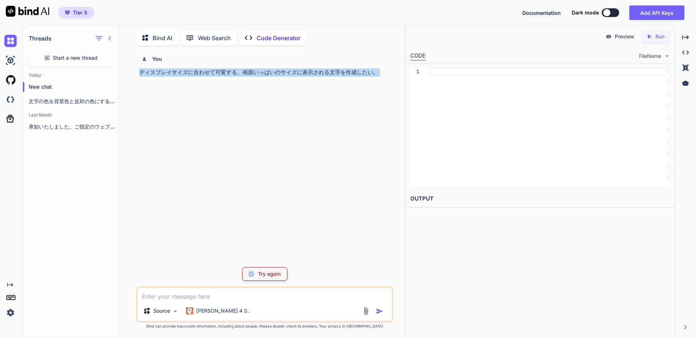
click at [234, 70] on p "ディスプレイサイズに合わせて可変する、画面いっぱいのサイズに表示される文字を作成したい。" at bounding box center [265, 72] width 252 height 8
copy p "ディスプレイサイズに合わせて可変する、画面いっぱいのサイズに表示される文字を作成したい。"
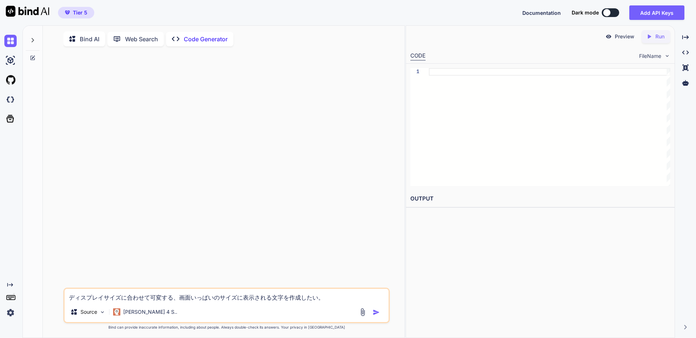
click at [377, 312] on img "button" at bounding box center [375, 312] width 7 height 7
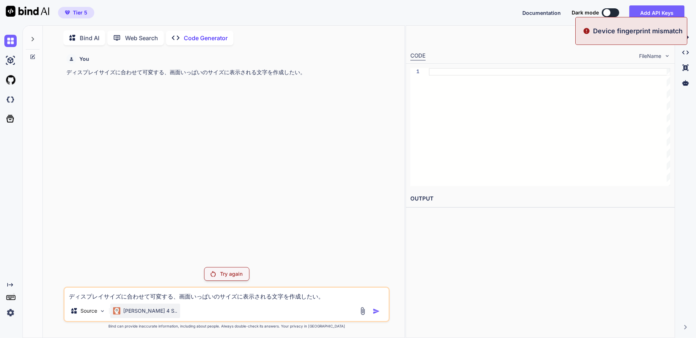
click at [140, 309] on p "[PERSON_NAME] 4 S.." at bounding box center [150, 311] width 54 height 7
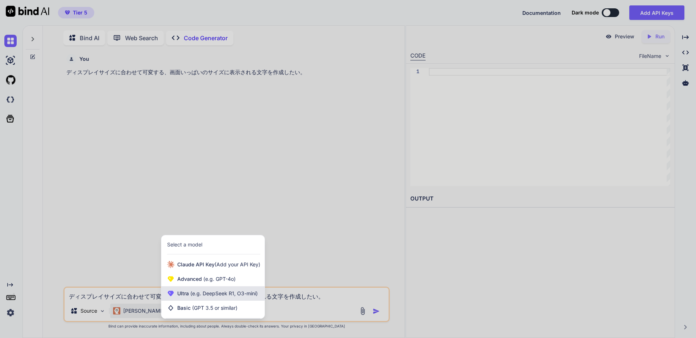
click at [231, 296] on span "(e.g. DeepSeek R1, O3-mini)" at bounding box center [223, 294] width 69 height 6
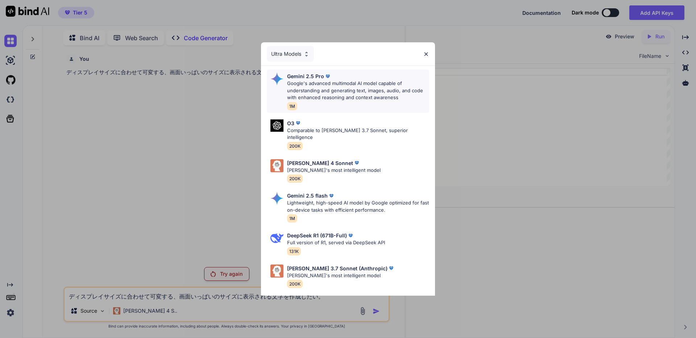
click at [315, 104] on div "Gemini 2.5 Pro Google's advanced multimodal AI model capable of understanding a…" at bounding box center [358, 91] width 142 height 38
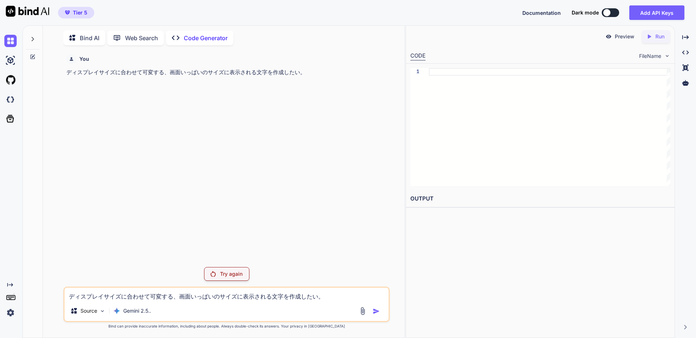
click at [239, 273] on p "Try again" at bounding box center [231, 274] width 22 height 7
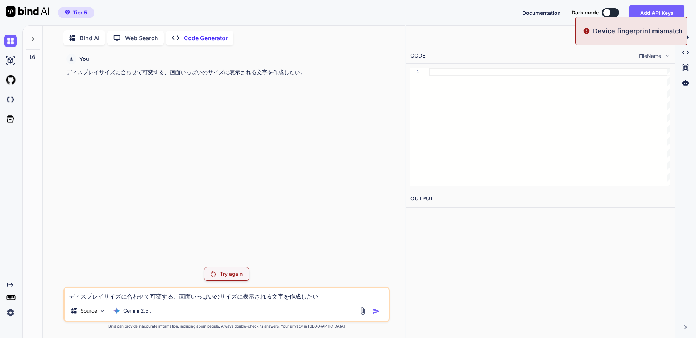
click at [240, 273] on p "Try again" at bounding box center [231, 274] width 22 height 7
click at [621, 33] on p "Preview" at bounding box center [624, 36] width 20 height 7
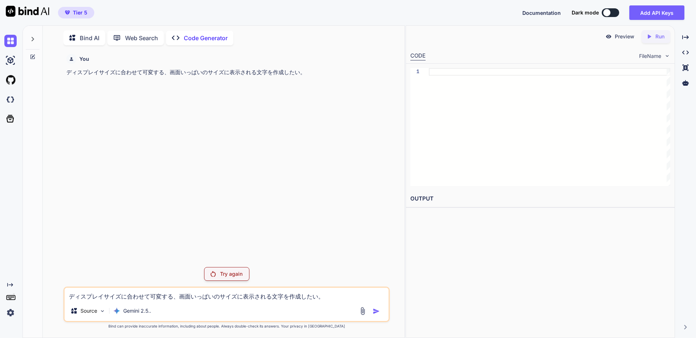
click at [233, 273] on p "Try again" at bounding box center [231, 274] width 22 height 7
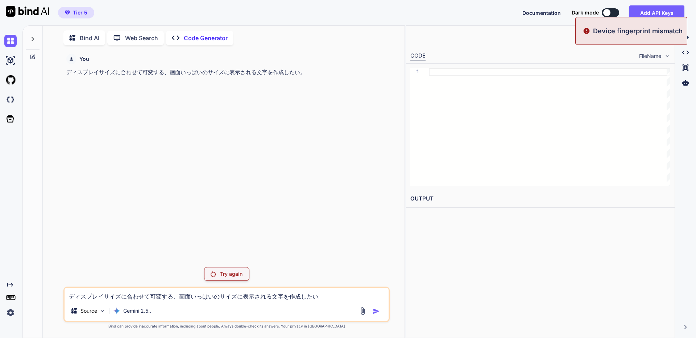
click at [615, 32] on p "Device fingerprint mismatch" at bounding box center [637, 31] width 89 height 10
copy p "Device fingerprint mismatch"
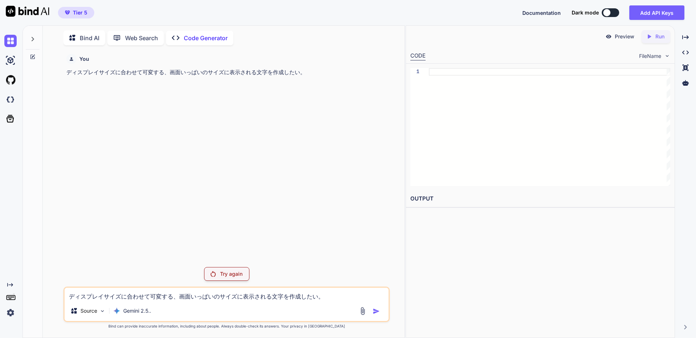
click at [100, 110] on div "You ディスプレイサイズに合わせて可変する、画面いっぱいのサイズに表示される文字を作成したい。" at bounding box center [227, 156] width 325 height 210
click at [94, 73] on p "ディスプレイサイズに合わせて可変する、画面いっぱいのサイズに表示される文字を作成したい。" at bounding box center [227, 72] width 322 height 8
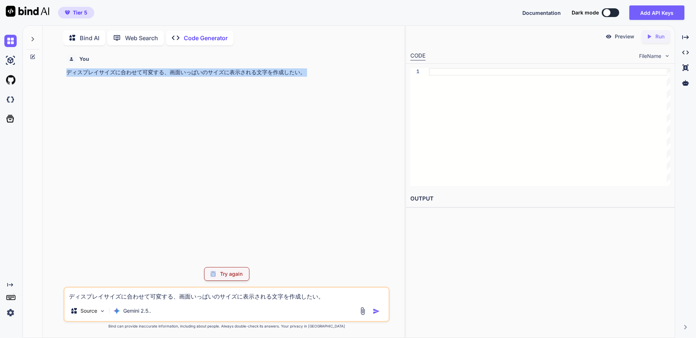
click at [94, 73] on p "ディスプレイサイズに合わせて可変する、画面いっぱいのサイズに表示される文字を作成したい。" at bounding box center [227, 72] width 322 height 8
copy p "ディスプレイサイズに合わせて可変する、画面いっぱいのサイズに表示される文字を作成したい。"
click at [25, 12] on img at bounding box center [27, 11] width 43 height 11
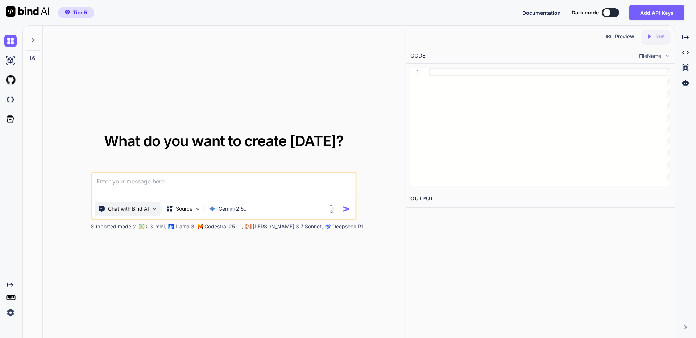
click at [132, 207] on p "Chat with Bind AI" at bounding box center [128, 208] width 41 height 7
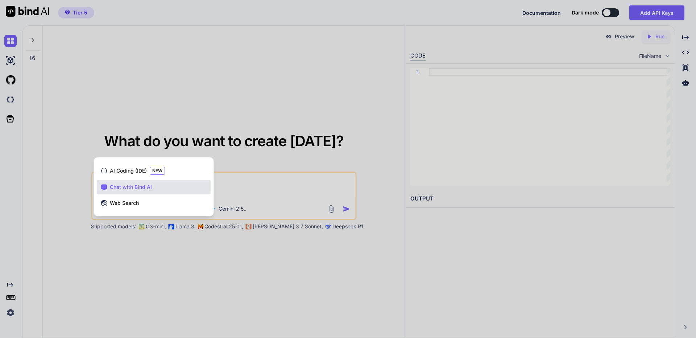
click at [74, 143] on div at bounding box center [348, 169] width 696 height 338
type textarea "x"
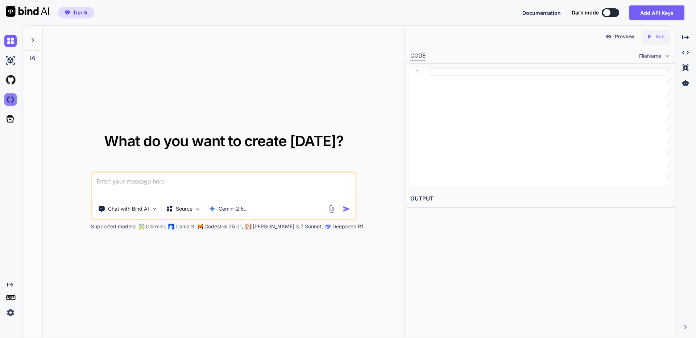
click at [12, 101] on img at bounding box center [10, 99] width 12 height 12
click at [34, 40] on icon at bounding box center [33, 40] width 6 height 6
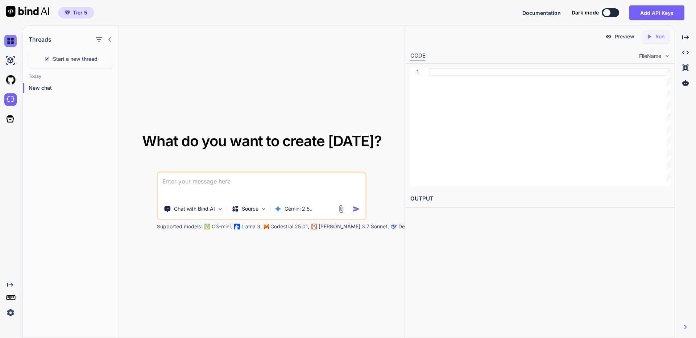
click at [12, 43] on img at bounding box center [10, 41] width 12 height 12
click at [6, 58] on img at bounding box center [10, 60] width 12 height 12
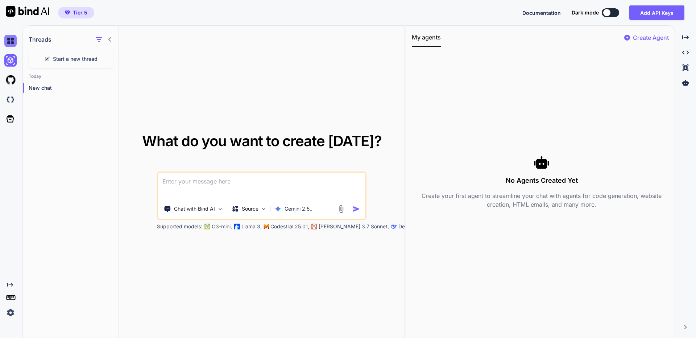
click at [7, 46] on img at bounding box center [10, 41] width 12 height 12
click at [7, 44] on img at bounding box center [10, 41] width 12 height 12
click at [14, 43] on img at bounding box center [10, 41] width 12 height 12
click at [74, 155] on div "Threads Start a new thread Today New chat" at bounding box center [71, 182] width 96 height 313
click at [11, 41] on img at bounding box center [10, 41] width 12 height 12
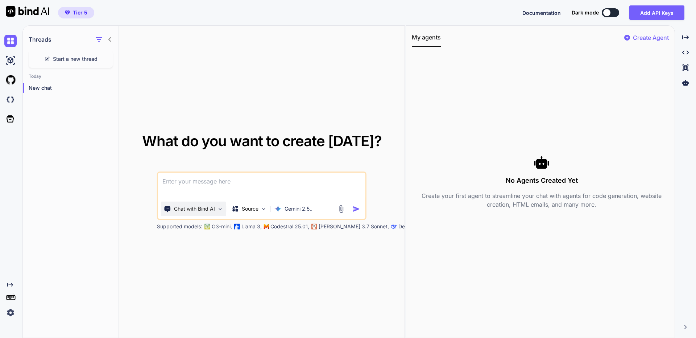
click at [209, 209] on p "Chat with Bind AI" at bounding box center [194, 208] width 41 height 7
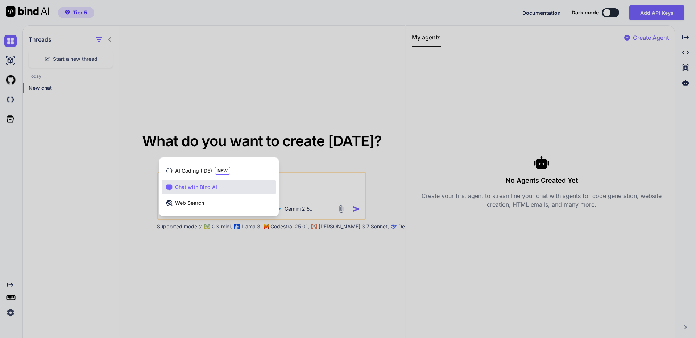
drag, startPoint x: 134, startPoint y: 223, endPoint x: 101, endPoint y: 159, distance: 72.3
click at [134, 223] on div at bounding box center [348, 169] width 696 height 338
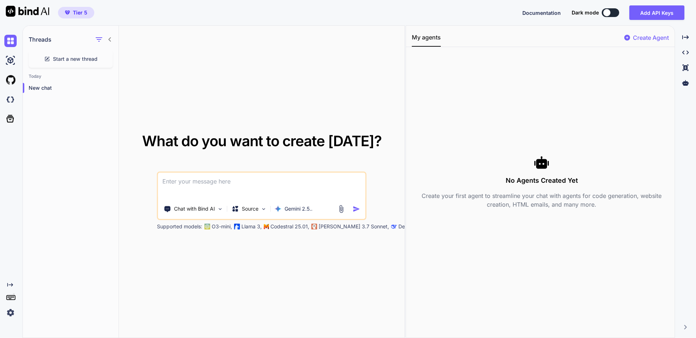
click at [33, 10] on img at bounding box center [27, 11] width 43 height 11
click at [8, 118] on icon at bounding box center [11, 119] width 8 height 8
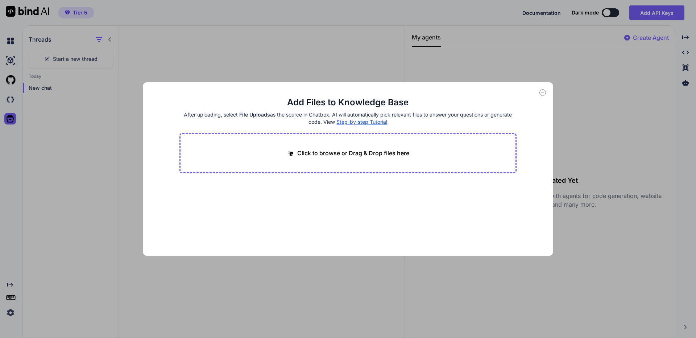
click at [17, 142] on div "Add Files to Knowledge Base After uploading, select File Uploads as the source …" at bounding box center [348, 169] width 696 height 338
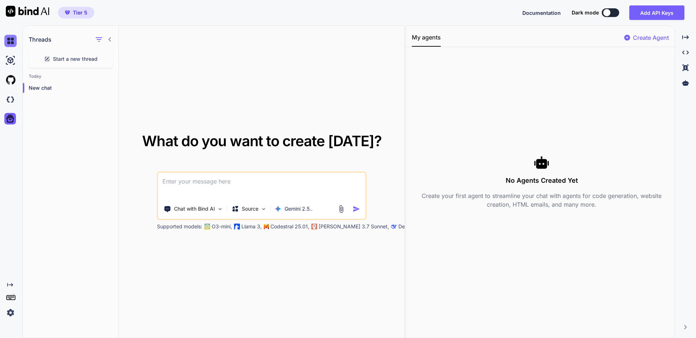
click at [10, 39] on img at bounding box center [10, 41] width 12 height 12
click at [82, 58] on span "Start a new thread" at bounding box center [75, 58] width 45 height 7
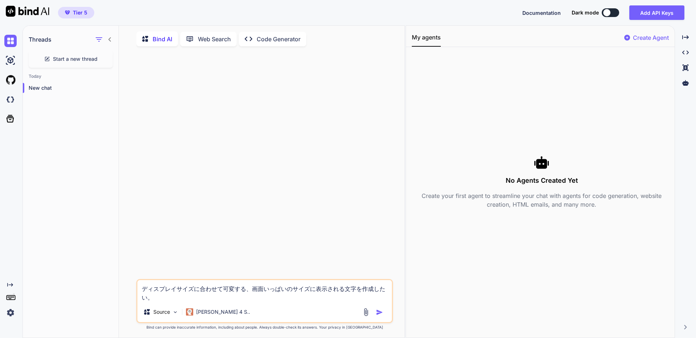
click at [263, 40] on p "Code Generator" at bounding box center [278, 39] width 44 height 9
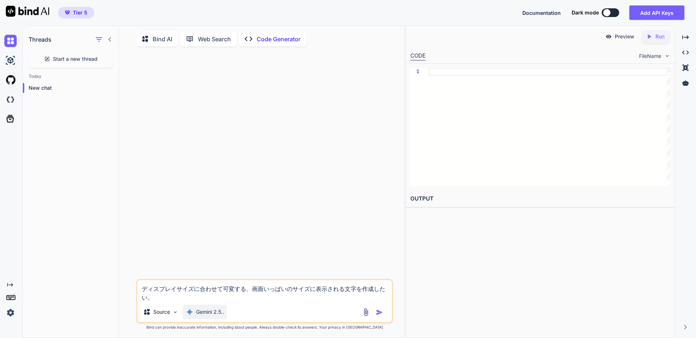
click at [204, 318] on div "Gemini 2.5.." at bounding box center [205, 312] width 44 height 14
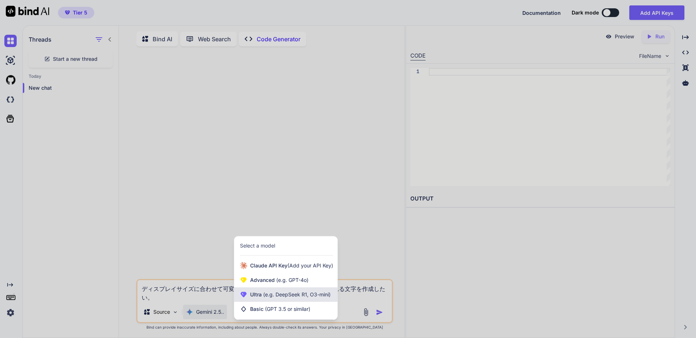
click at [268, 295] on span "(e.g. DeepSeek R1, O3-mini)" at bounding box center [296, 295] width 69 height 6
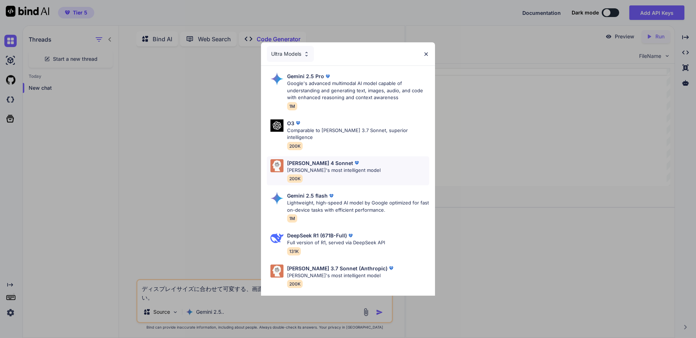
click at [318, 167] on div "[PERSON_NAME] 4 Sonnet [PERSON_NAME]'s most intelligent model 200K" at bounding box center [333, 171] width 93 height 24
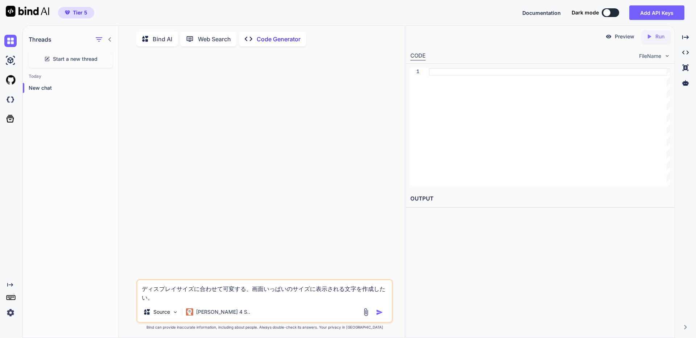
click at [289, 207] on div at bounding box center [265, 165] width 255 height 227
click at [275, 300] on textarea "ディスプレイサイズに合わせて可変する、画面いっぱいのサイズに表示される文字を作成したい。" at bounding box center [264, 291] width 254 height 22
click at [378, 316] on img "button" at bounding box center [379, 312] width 7 height 7
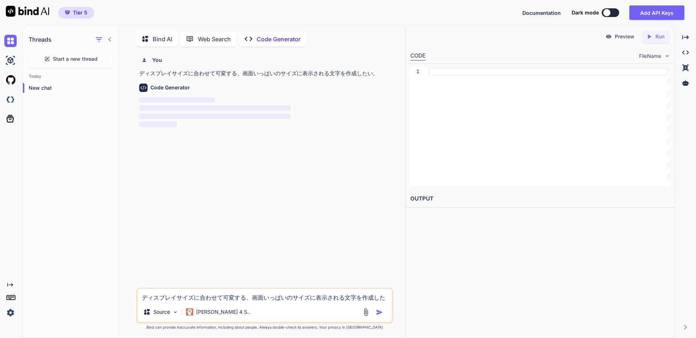
scroll to position [3, 0]
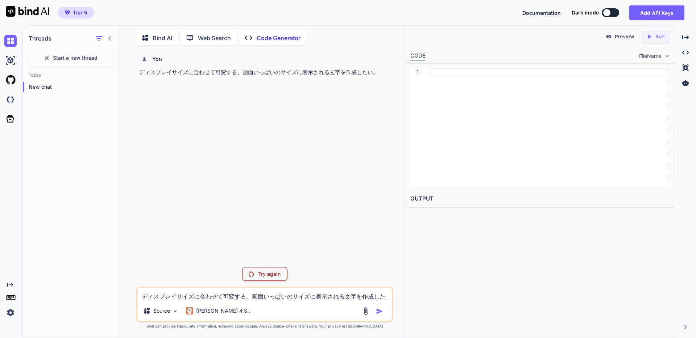
click at [656, 36] on p "Run" at bounding box center [659, 36] width 9 height 7
click at [625, 37] on p "Preview" at bounding box center [624, 36] width 20 height 7
click at [218, 134] on div "You ディスプレイサイズに合わせて可変する、画面いっぱいのサイズに表示される文字を作成したい。" at bounding box center [265, 156] width 255 height 210
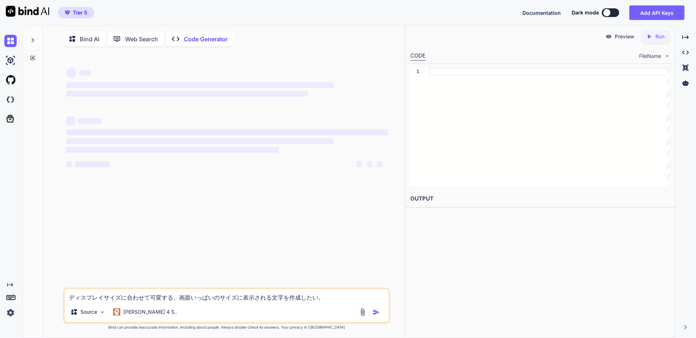
click at [11, 312] on img at bounding box center [10, 313] width 12 height 12
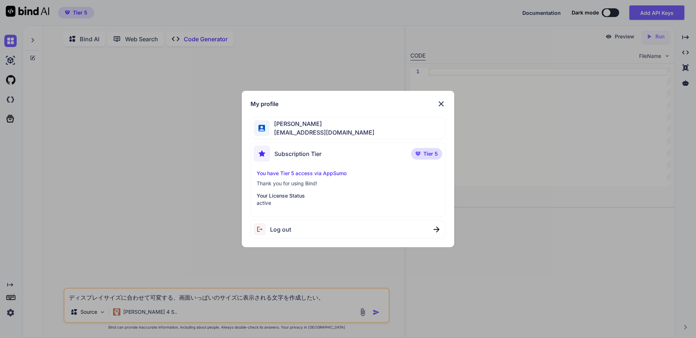
click at [325, 233] on div "Log out" at bounding box center [347, 229] width 195 height 18
type textarea "x"
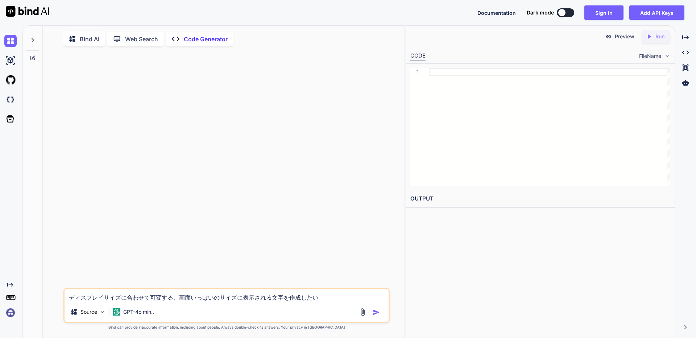
click at [8, 314] on img at bounding box center [10, 313] width 12 height 12
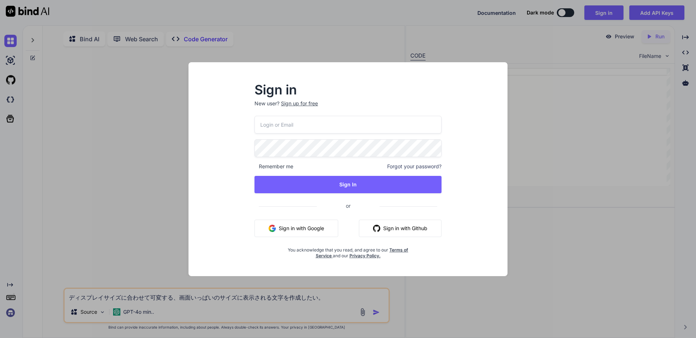
click at [108, 170] on div "Sign in New user? Sign up for free Remember me Forgot your password? Sign In or…" at bounding box center [348, 169] width 696 height 338
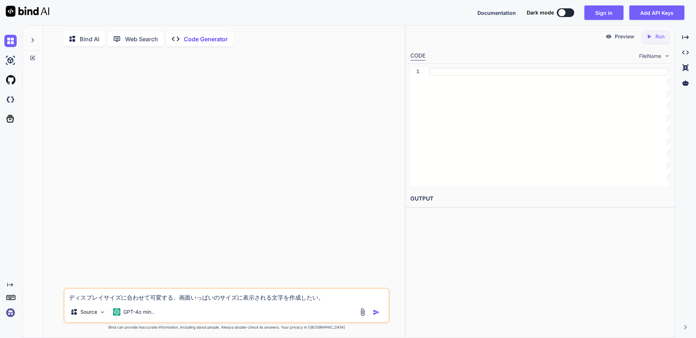
click at [11, 310] on img at bounding box center [10, 313] width 12 height 12
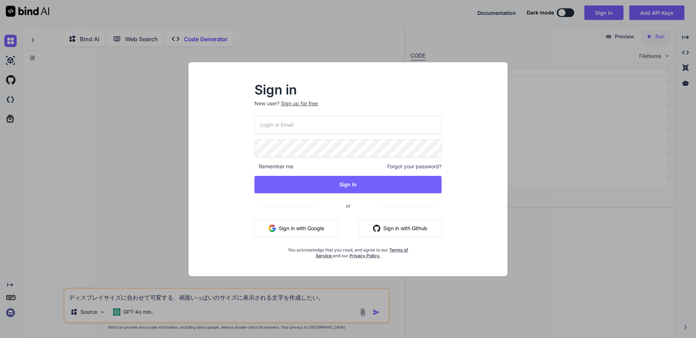
click at [301, 124] on input "email" at bounding box center [347, 125] width 187 height 18
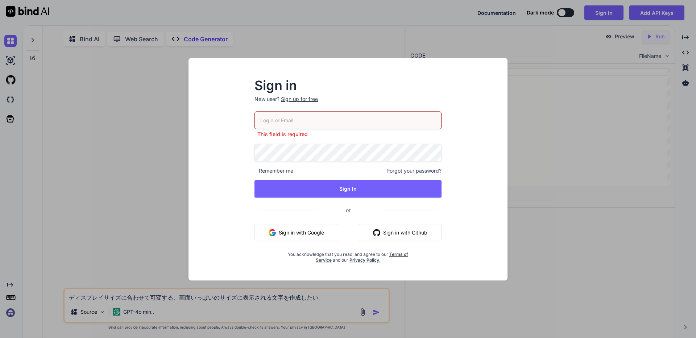
type input "info@maenomeri.jp"
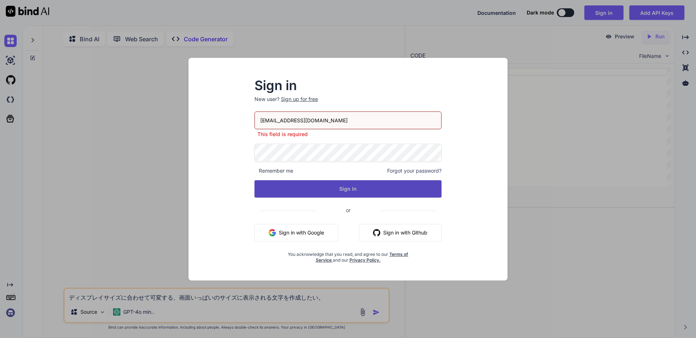
click at [364, 183] on button "Sign In" at bounding box center [347, 188] width 187 height 17
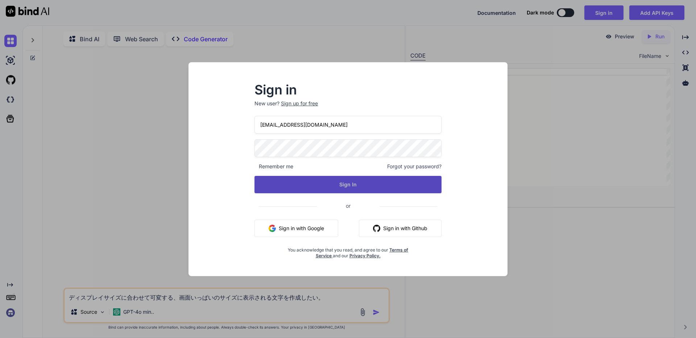
click at [298, 180] on button "Sign In" at bounding box center [347, 184] width 187 height 17
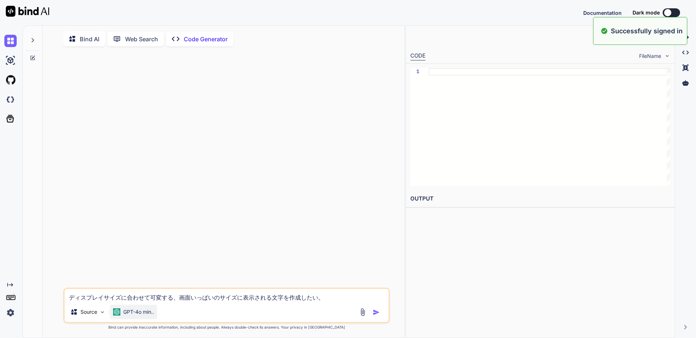
click at [150, 314] on p "GPT-4o min.." at bounding box center [138, 312] width 31 height 7
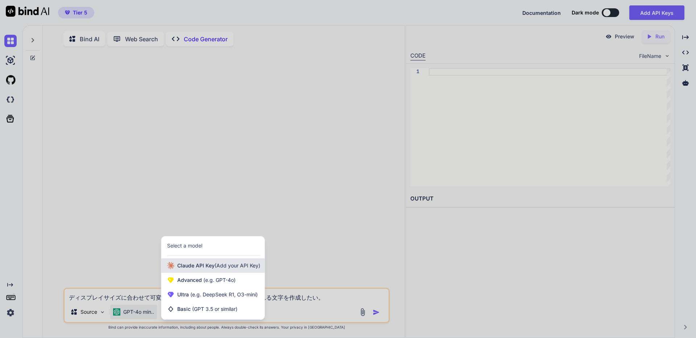
click at [189, 271] on div "Claude API Key (Add your API Key)" at bounding box center [212, 266] width 103 height 14
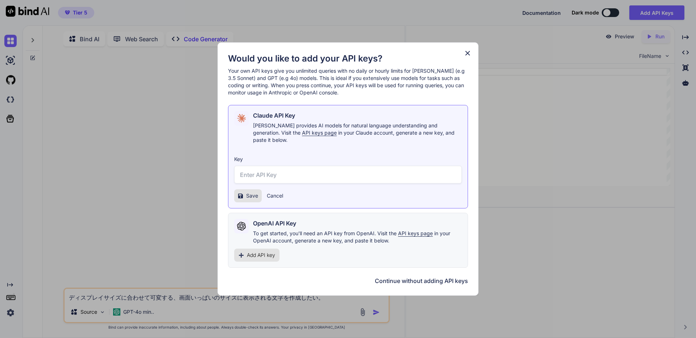
click at [467, 57] on icon at bounding box center [467, 53] width 8 height 8
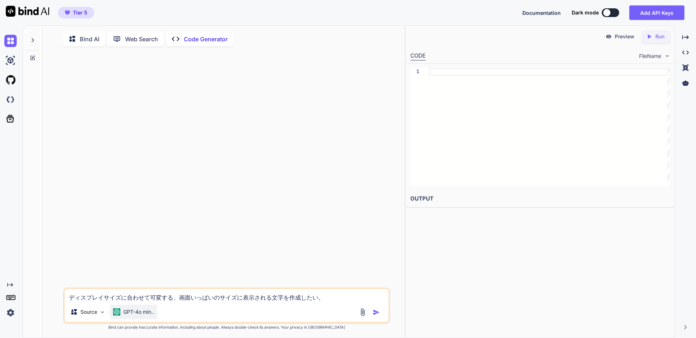
click at [148, 313] on p "GPT-4o min.." at bounding box center [138, 312] width 31 height 7
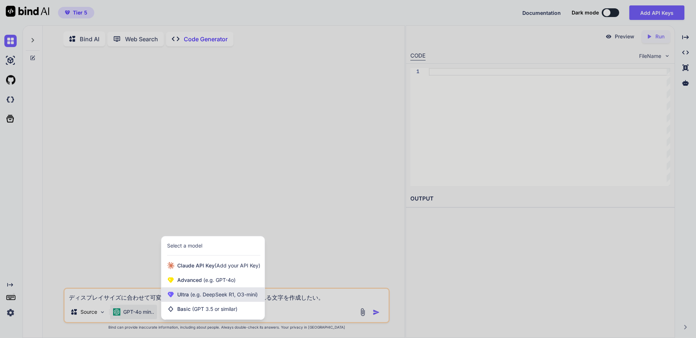
click at [181, 292] on div "Ultra (e.g. DeepSeek R1, O3-mini)" at bounding box center [212, 295] width 103 height 14
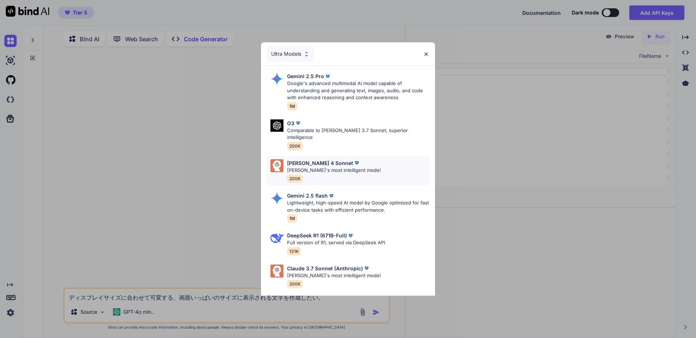
click at [309, 167] on p "[PERSON_NAME]'s most intelligent model" at bounding box center [333, 170] width 93 height 7
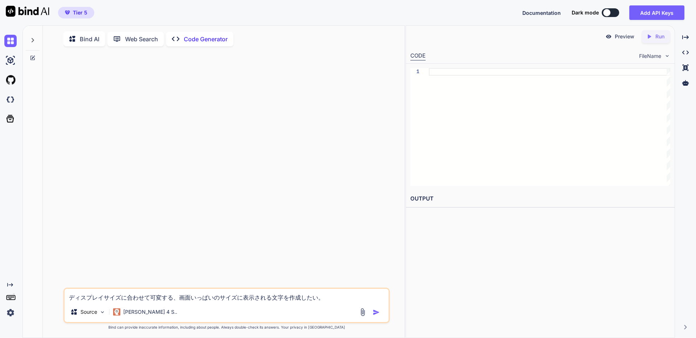
click at [375, 314] on img "button" at bounding box center [375, 312] width 7 height 7
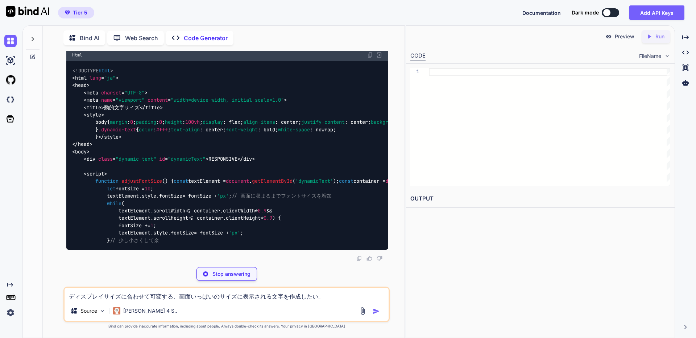
scroll to position [331, 0]
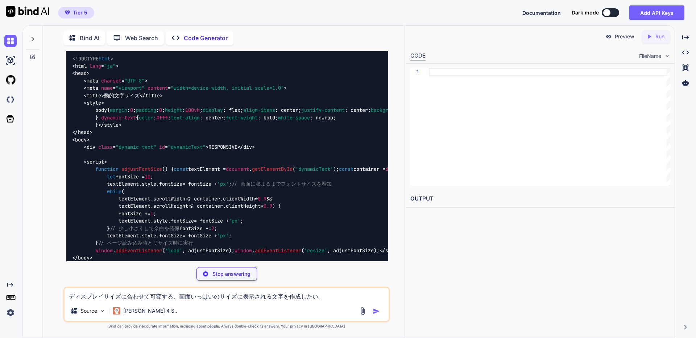
click at [170, 294] on textarea "ディスプレイサイズに合わせて可変する、画面いっぱいのサイズに表示される文字を作成したい。" at bounding box center [226, 294] width 324 height 13
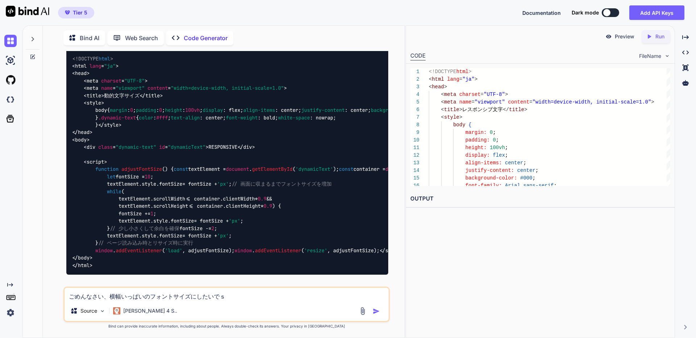
type textarea "ごめんなさい、横幅いっぱいのフォントサイズにしたいです"
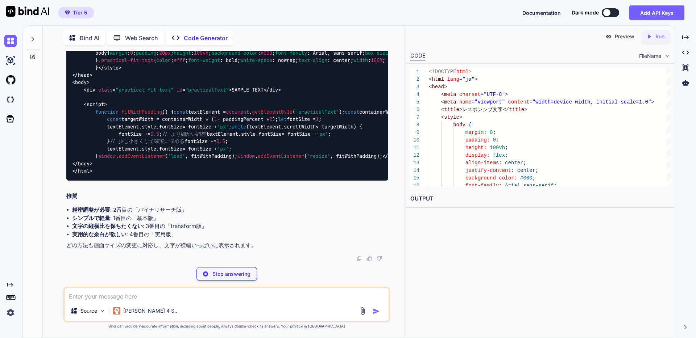
scroll to position [3165, 0]
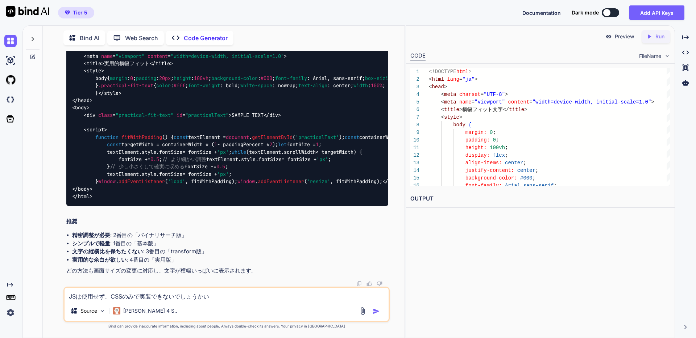
type textarea "JSは使用せず、CSSのみで実装できないでしょうか"
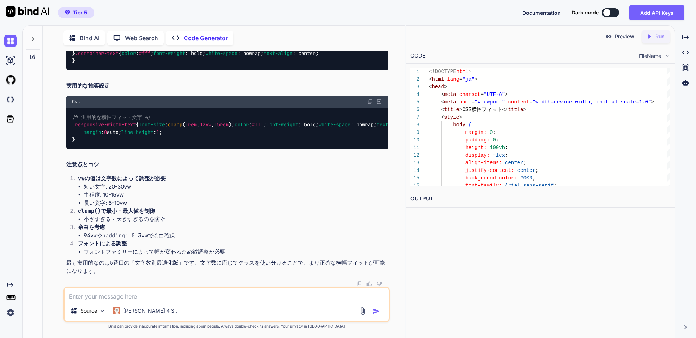
scroll to position [4384, 0]
click at [651, 37] on icon "Created with Pixso." at bounding box center [649, 36] width 7 height 7
click at [614, 39] on div "Preview" at bounding box center [619, 36] width 41 height 13
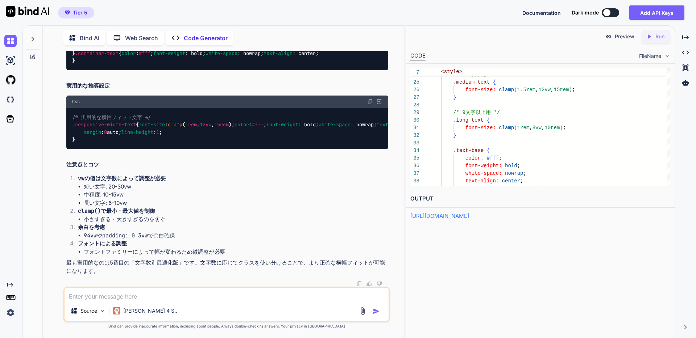
click at [194, 300] on textarea at bounding box center [226, 294] width 324 height 13
type textarea "”"
type textarea ""TSUBAMESANJO"の文字で表現したいです"
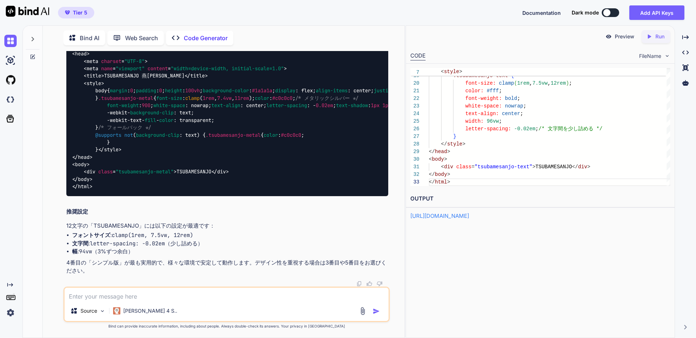
scroll to position [6428, 0]
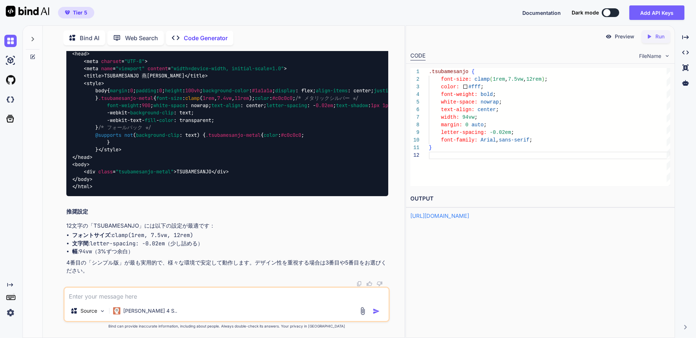
scroll to position [6572, 0]
click at [380, 27] on img at bounding box center [379, 23] width 7 height 7
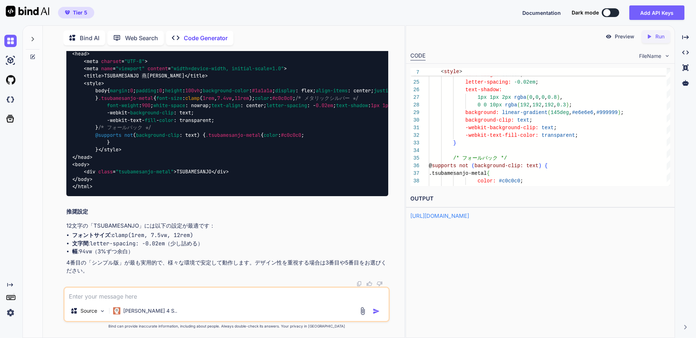
click at [618, 39] on p "Preview" at bounding box center [624, 36] width 20 height 7
click at [650, 36] on icon "Created with Pixso." at bounding box center [649, 36] width 7 height 7
click at [622, 37] on p "Preview" at bounding box center [624, 36] width 20 height 7
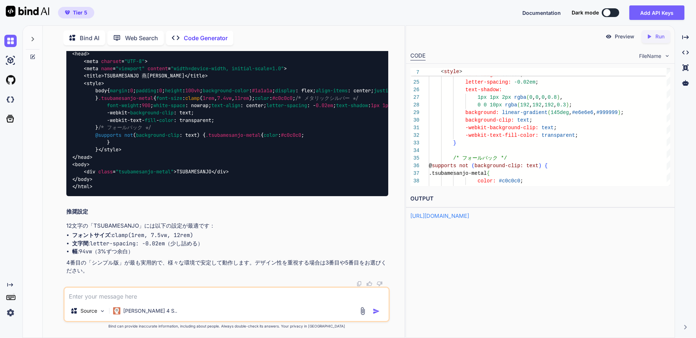
drag, startPoint x: 132, startPoint y: 84, endPoint x: 117, endPoint y: 87, distance: 15.2
copy span "clamp"
